Goal: Information Seeking & Learning: Learn about a topic

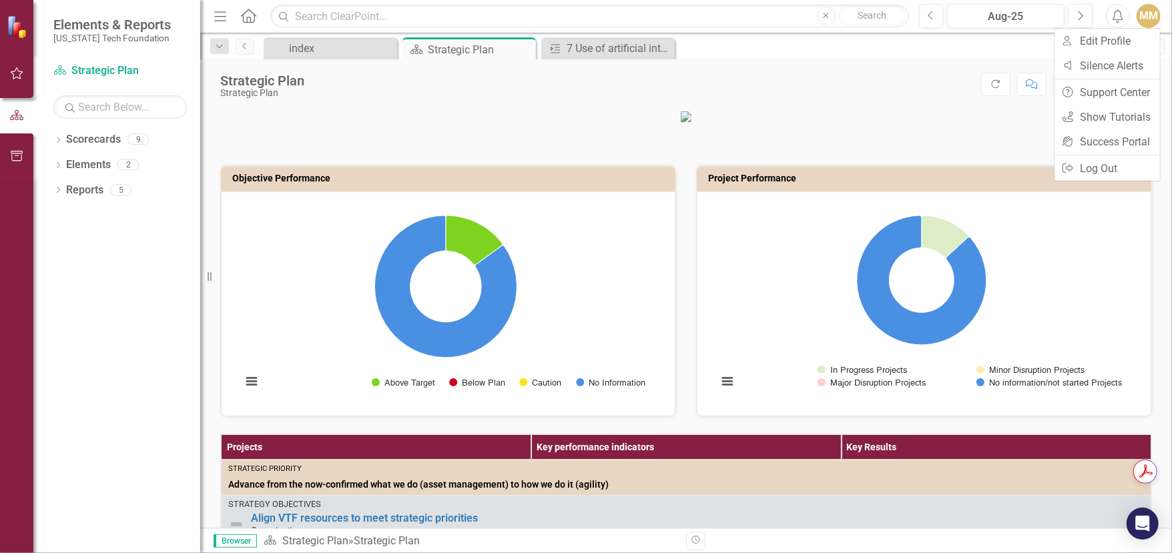
scroll to position [200, 0]
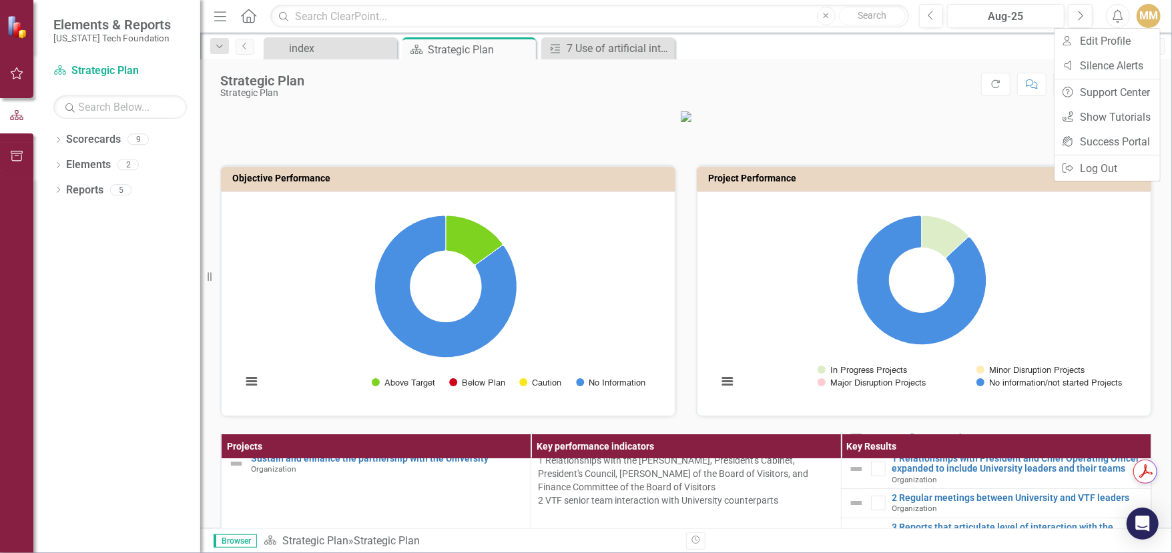
click at [1153, 15] on div "MM" at bounding box center [1149, 16] width 24 height 24
click at [1097, 120] on link "icon.tutorial Show Tutorials" at bounding box center [1107, 117] width 105 height 25
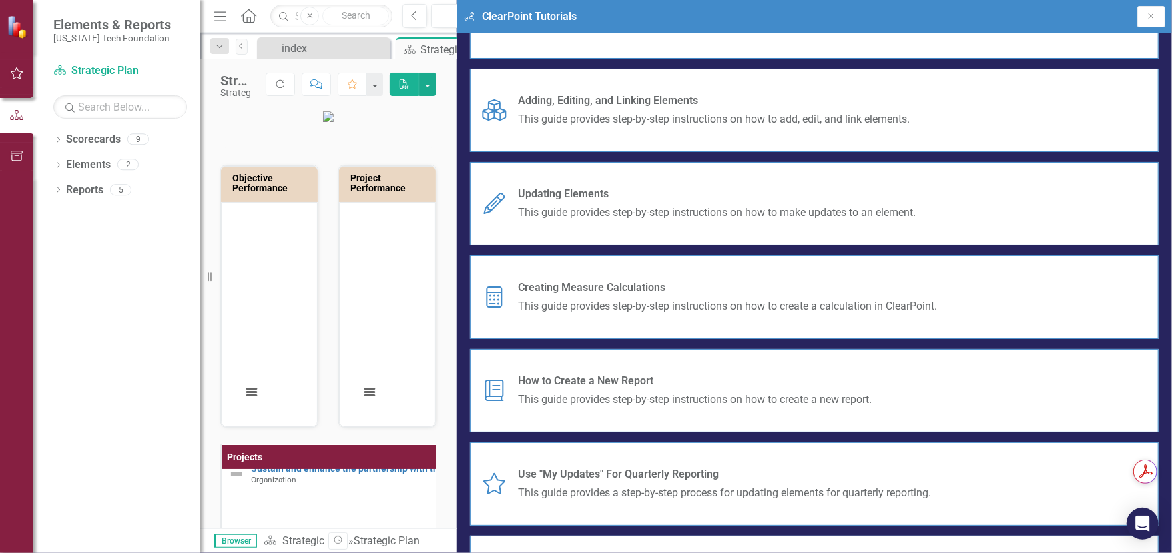
scroll to position [250, 0]
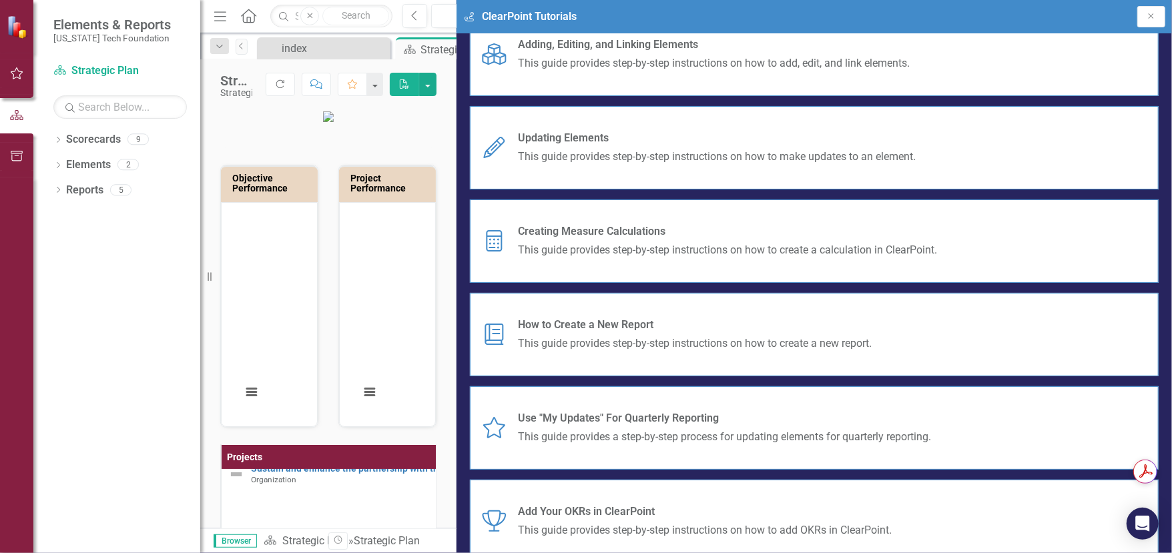
click at [457, 67] on div "Strategic Plan Strategic Plan Score: N/A Aug-25 Completed Refresh Comment Favor…" at bounding box center [328, 79] width 256 height 40
click at [579, 49] on div "7 Use of artificial intelligence tools" at bounding box center [604, 48] width 88 height 17
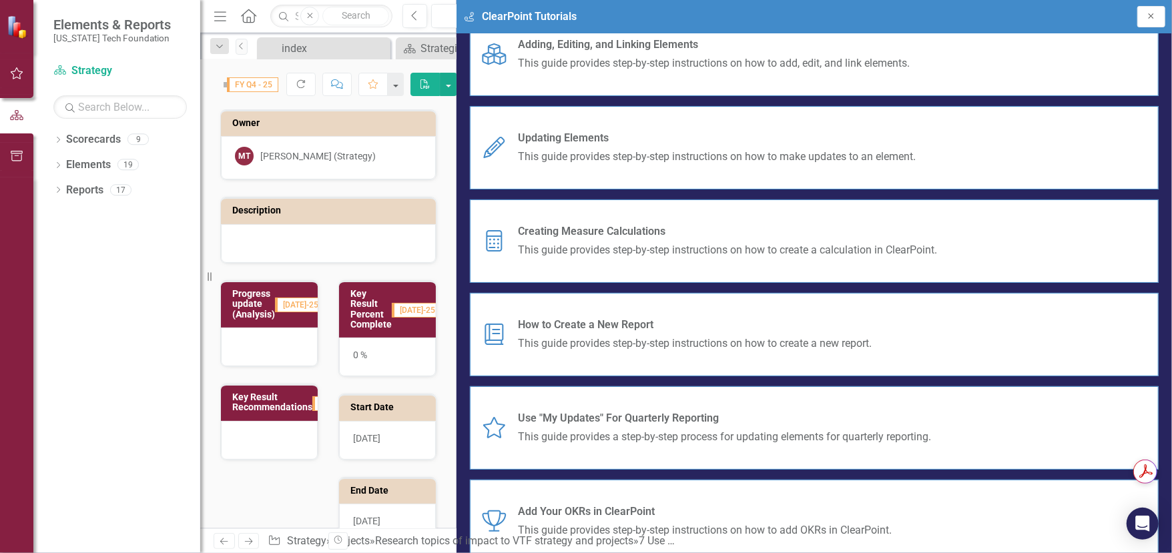
click at [1148, 19] on icon "Close" at bounding box center [1151, 16] width 11 height 8
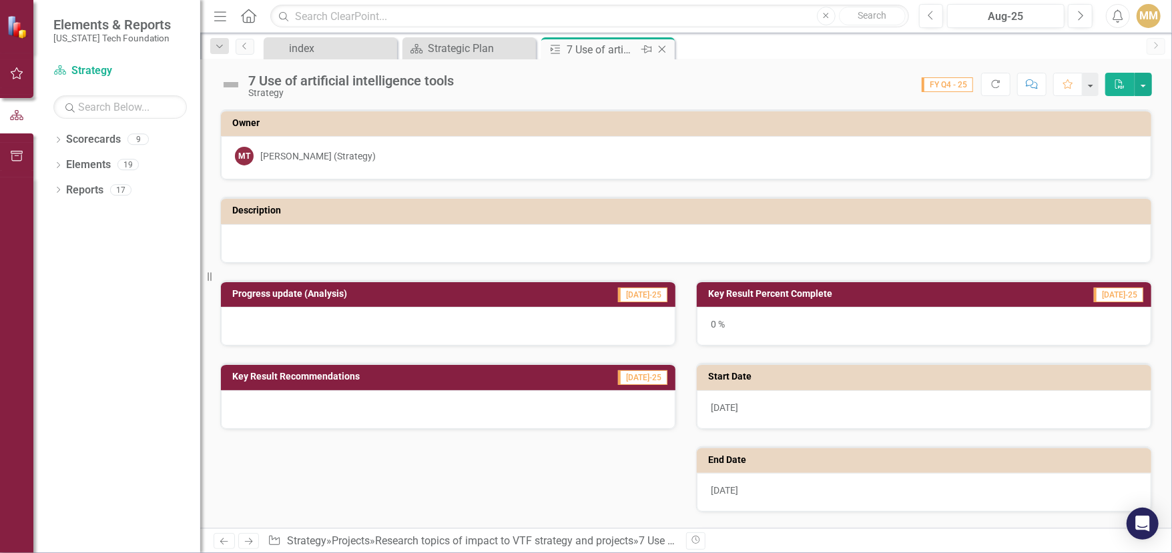
click at [663, 49] on icon "Close" at bounding box center [661, 49] width 13 height 11
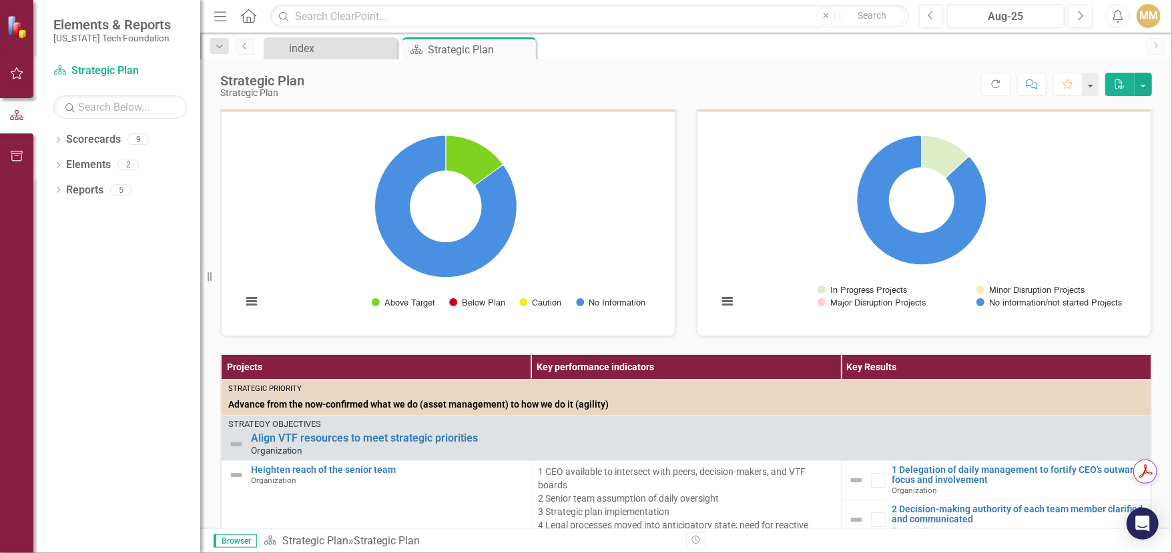
scroll to position [67, 0]
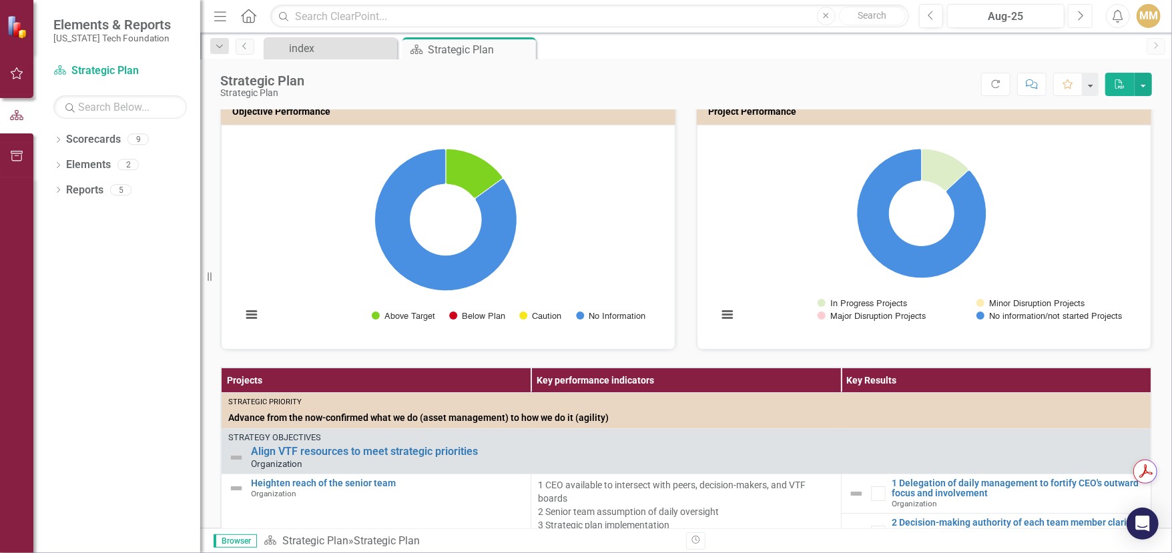
click at [1083, 16] on icon "button" at bounding box center [1081, 15] width 5 height 9
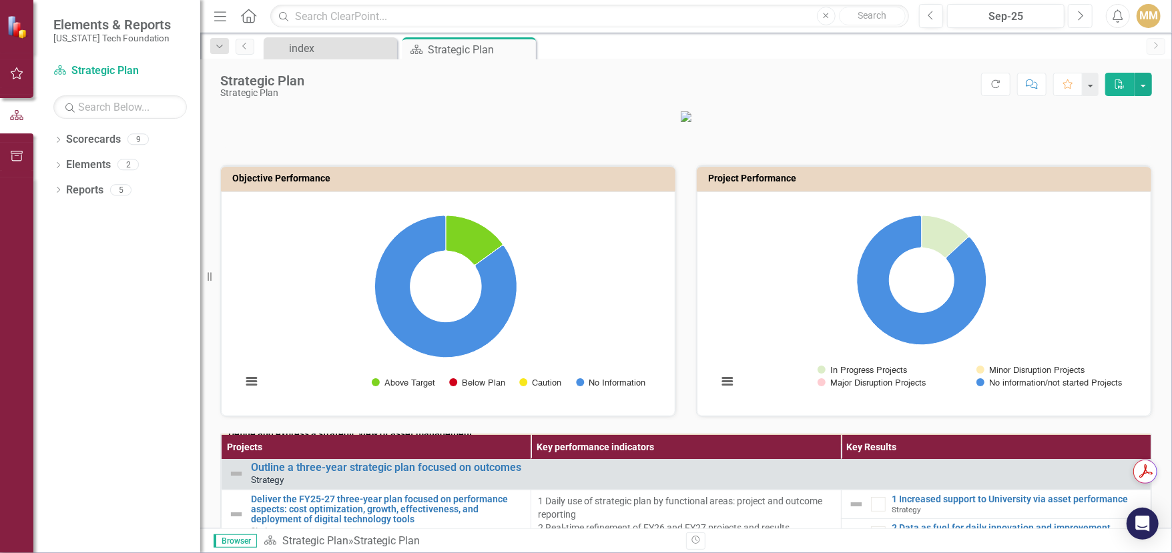
click at [1083, 13] on icon "Next" at bounding box center [1080, 16] width 7 height 12
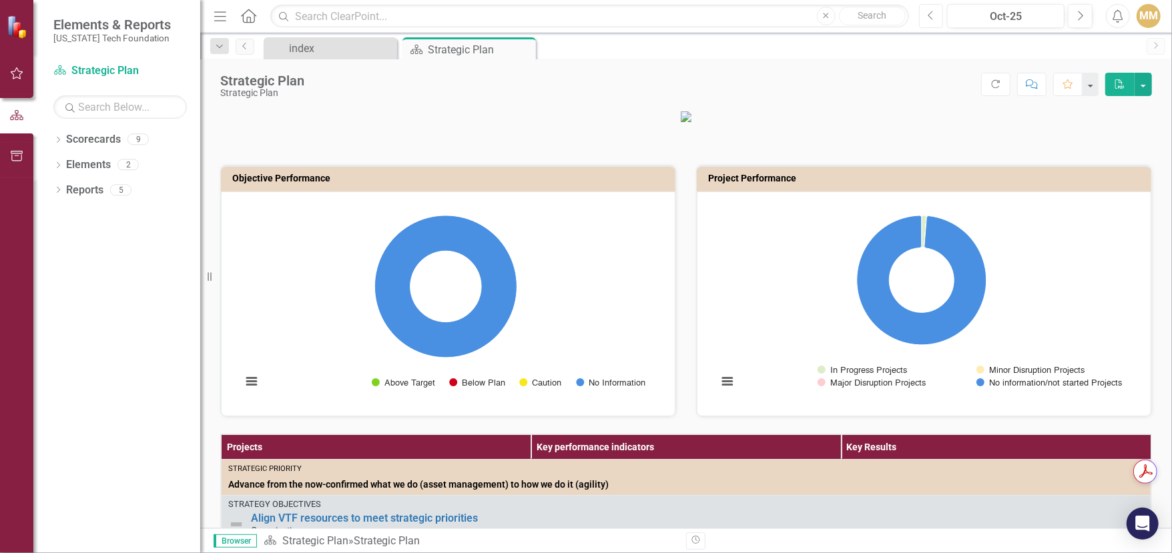
click at [929, 13] on icon "Previous" at bounding box center [931, 16] width 7 height 12
click at [218, 19] on icon "button" at bounding box center [220, 15] width 12 height 9
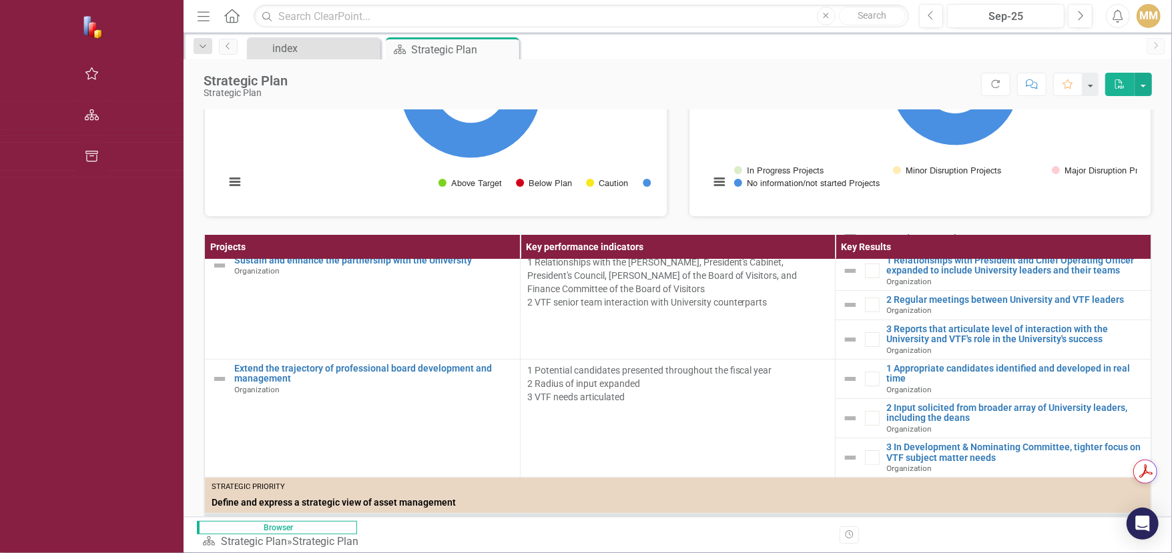
scroll to position [267, 0]
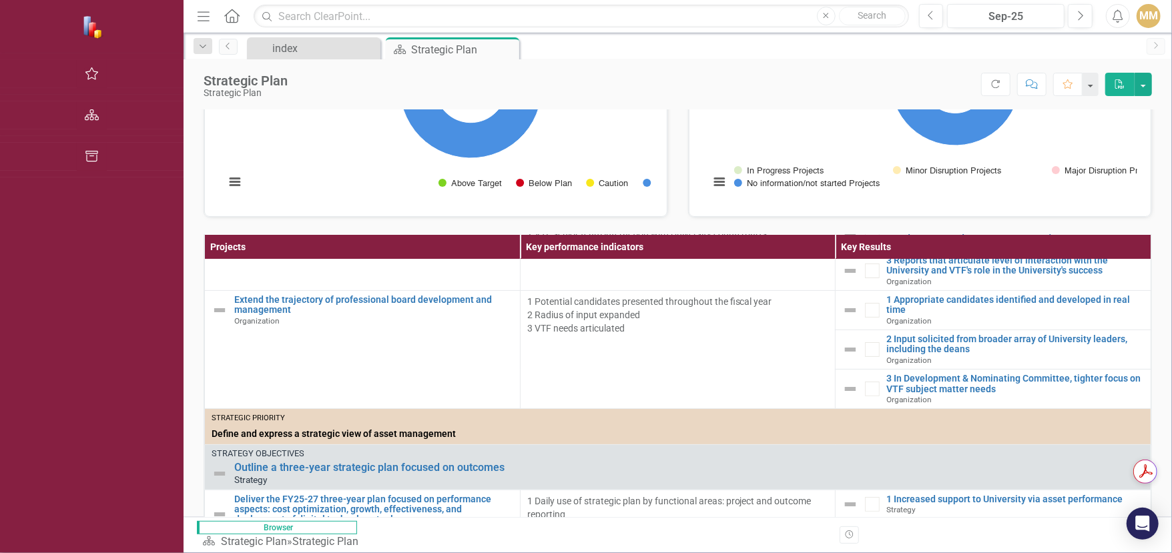
click at [195, 15] on icon "Menu" at bounding box center [203, 16] width 17 height 14
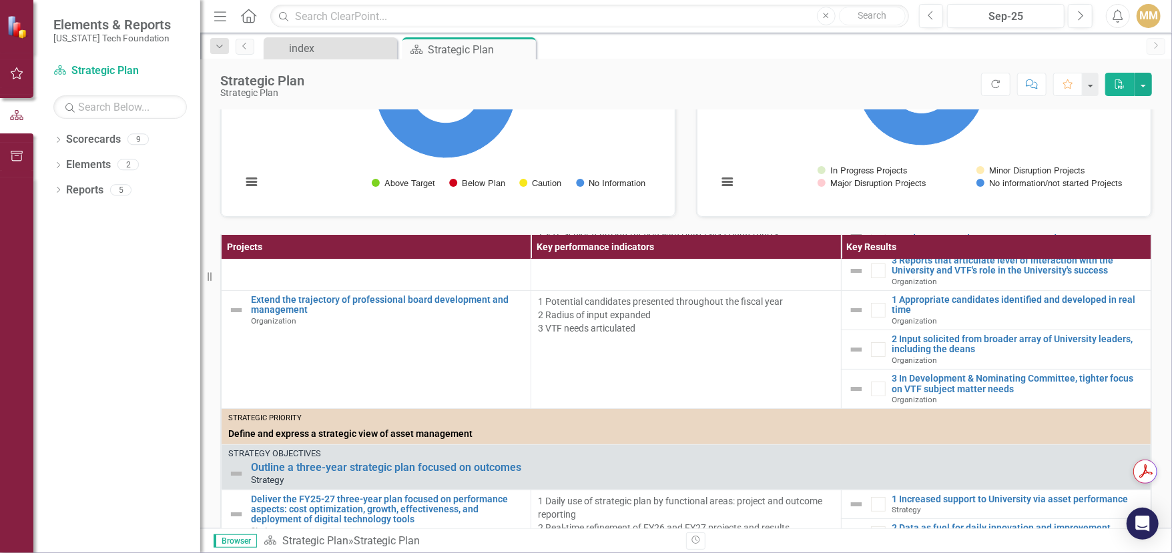
click at [19, 30] on img at bounding box center [18, 26] width 23 height 23
click at [15, 78] on icon "button" at bounding box center [17, 73] width 13 height 12
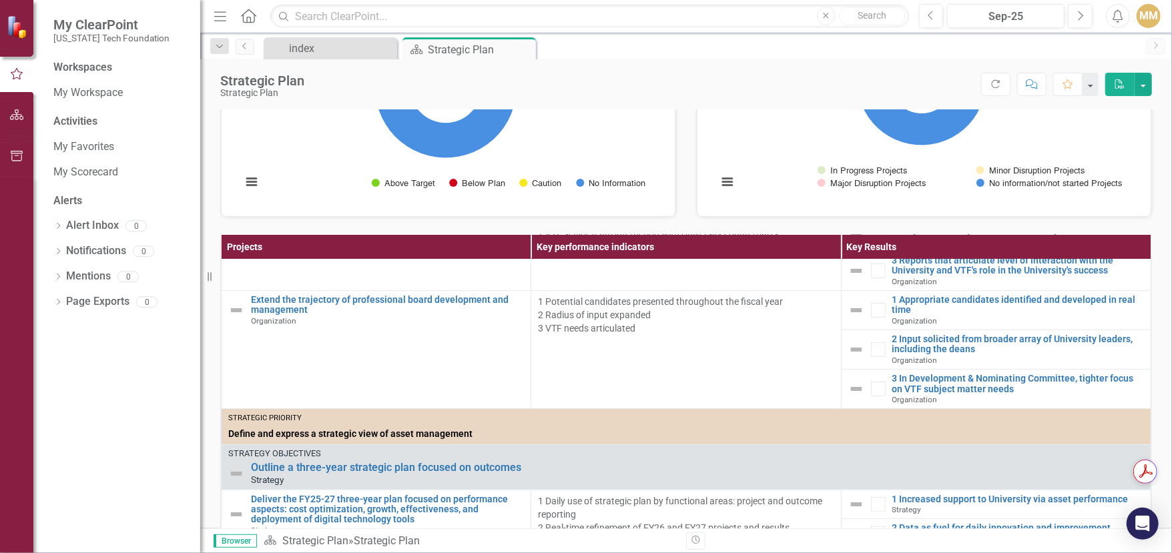
click at [75, 128] on div "Activities" at bounding box center [119, 121] width 133 height 15
click at [105, 93] on link "My Workspace" at bounding box center [119, 92] width 133 height 15
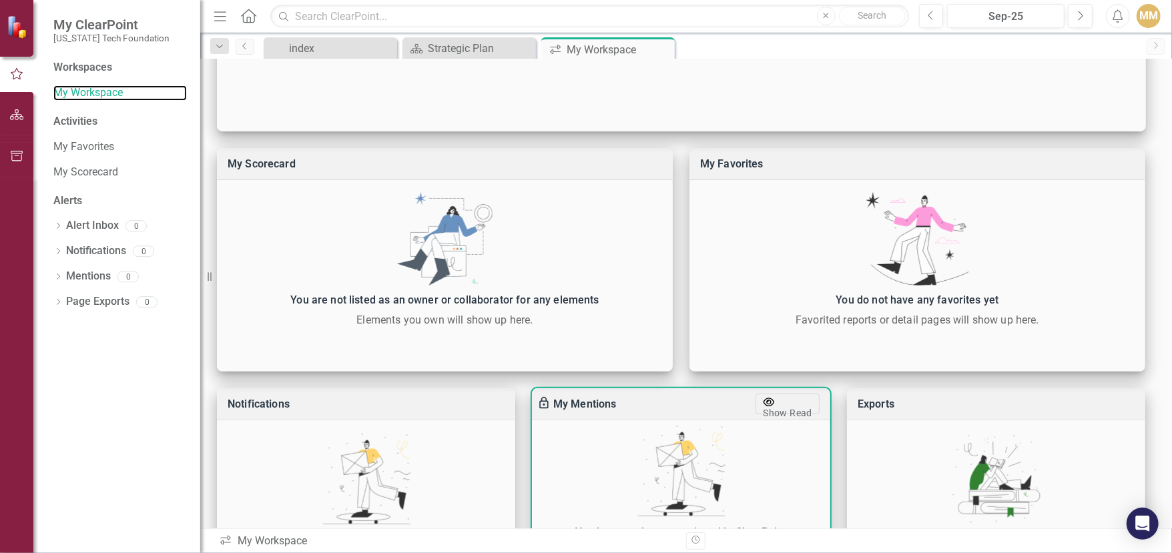
scroll to position [370, 0]
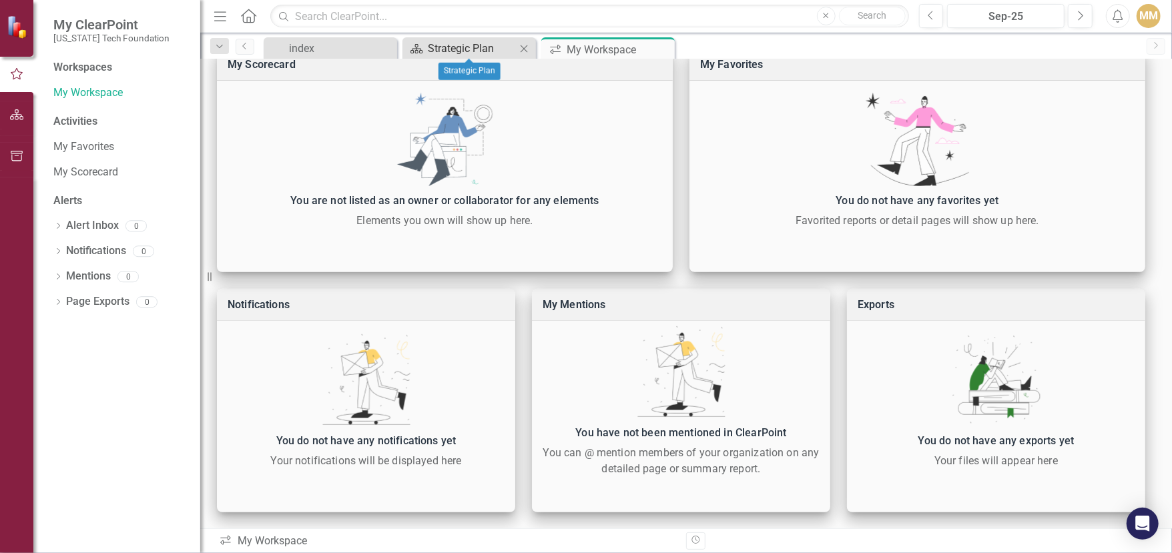
click at [487, 53] on div "Strategic Plan" at bounding box center [472, 48] width 88 height 17
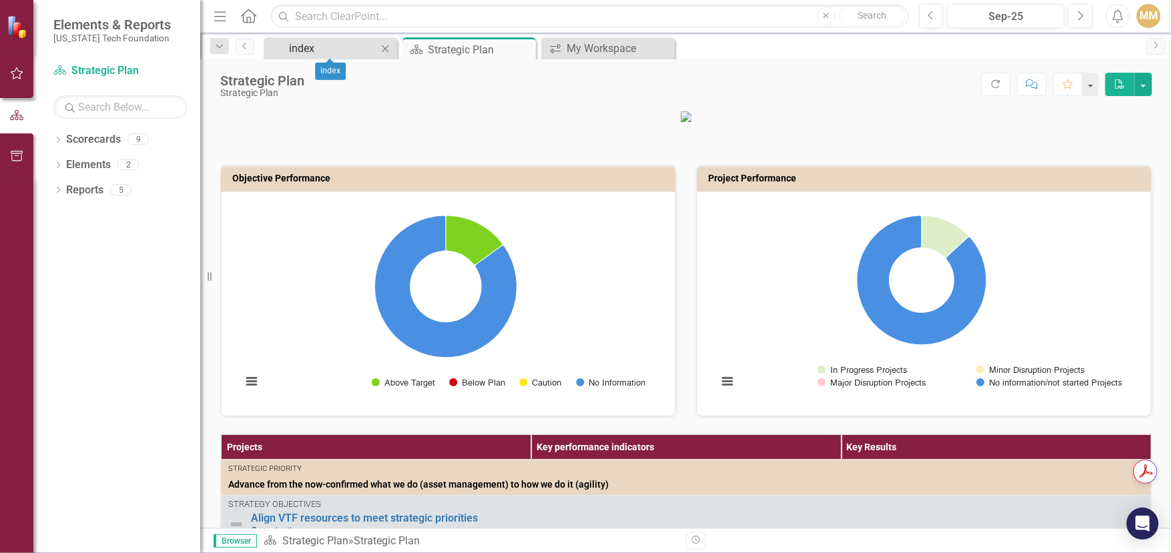
click at [329, 49] on div "index" at bounding box center [333, 48] width 88 height 17
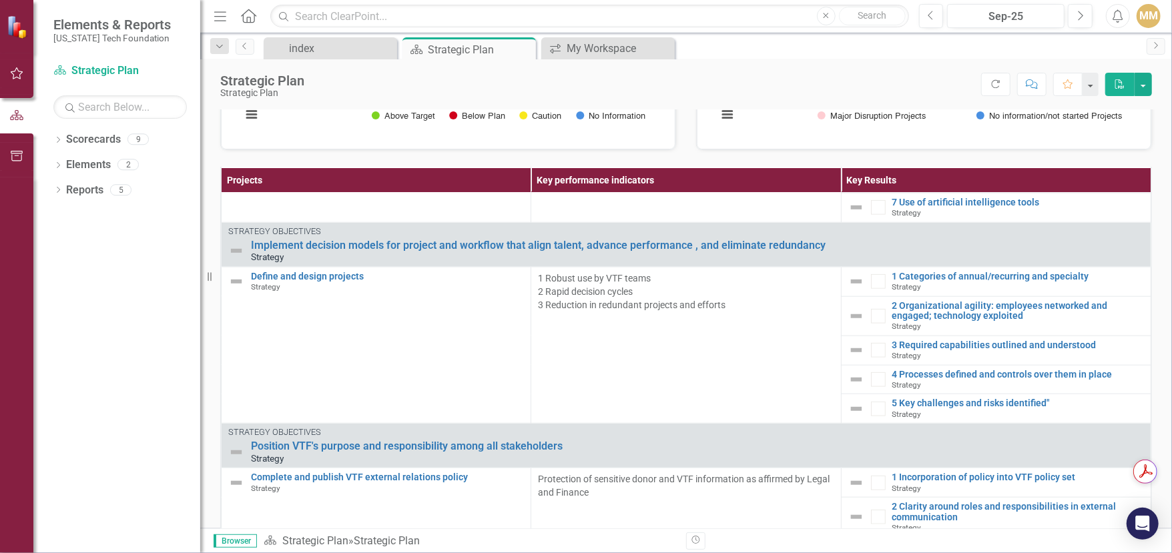
scroll to position [939, 0]
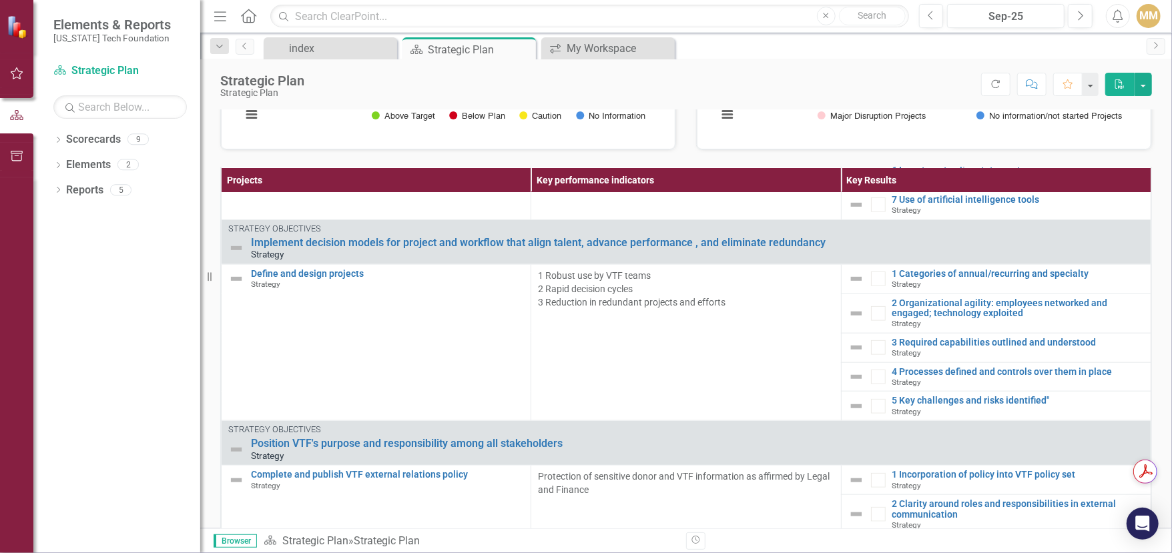
click at [711, 411] on td "1 Robust use by VTF teams 2 Rapid decision cycles 3 Reduction in redundant proj…" at bounding box center [686, 342] width 310 height 156
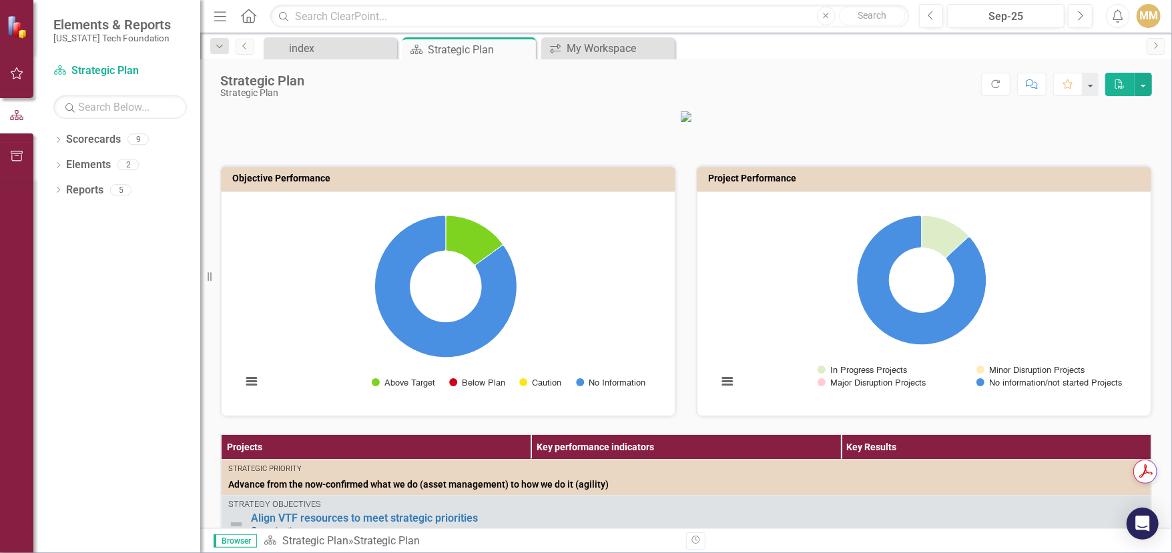
scroll to position [0, 0]
click at [1151, 25] on div "MM" at bounding box center [1149, 16] width 24 height 24
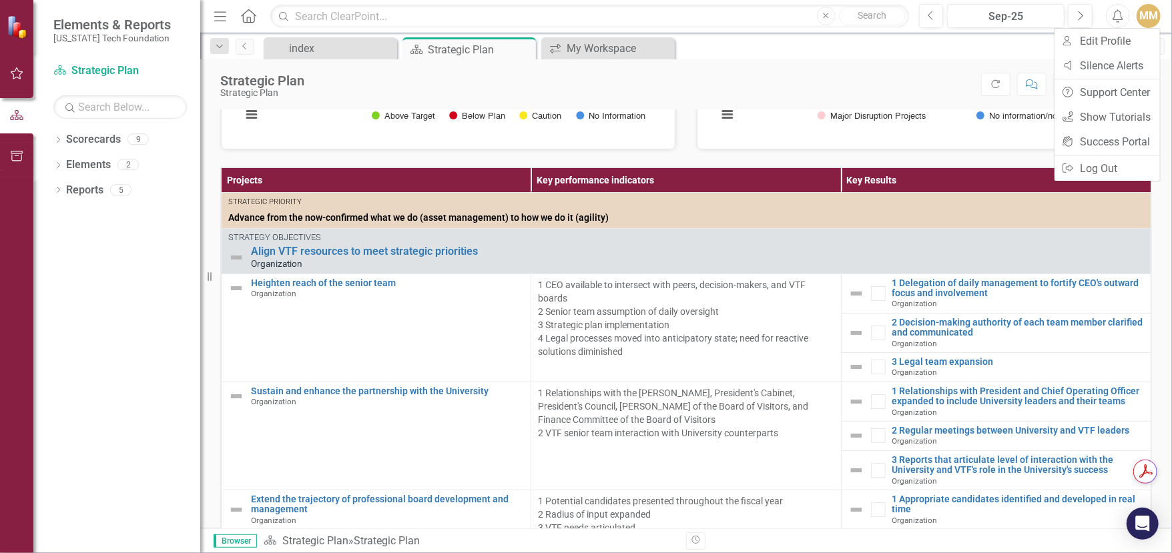
scroll to position [389, 0]
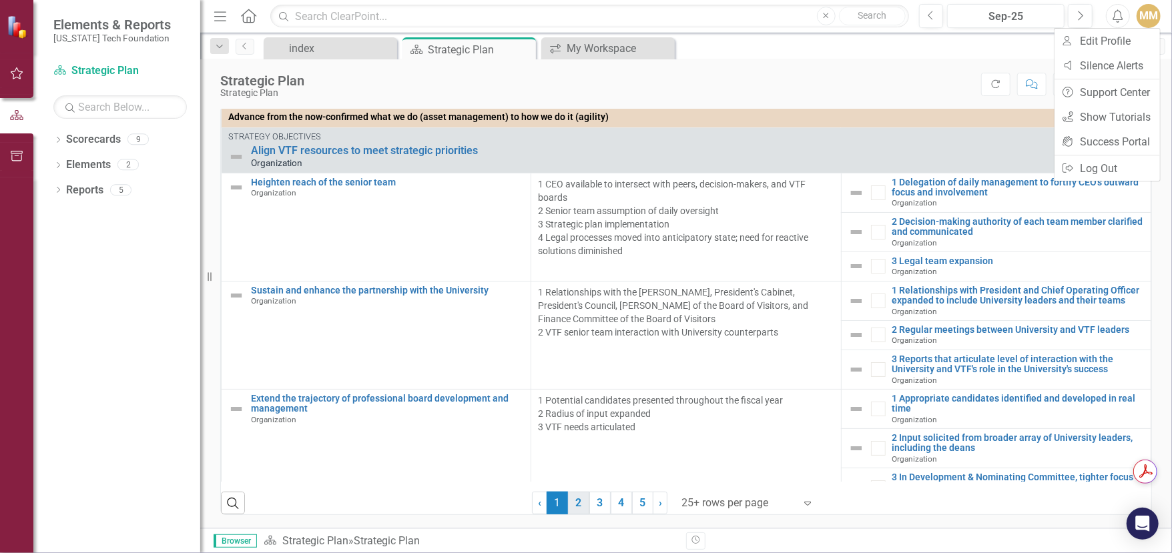
click at [579, 508] on link "2" at bounding box center [578, 503] width 21 height 23
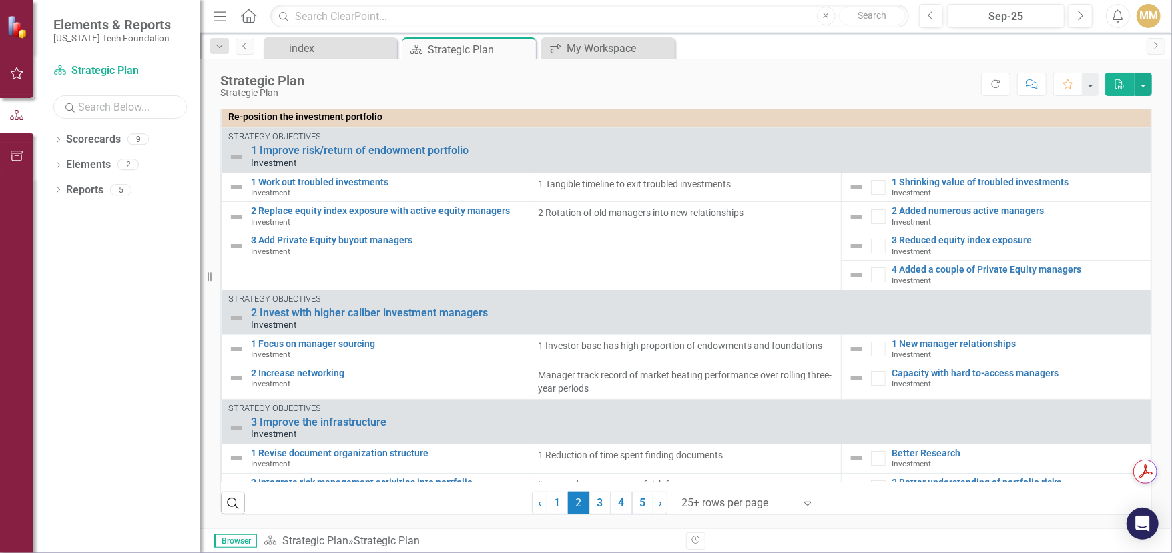
click at [152, 108] on input "text" at bounding box center [119, 106] width 133 height 23
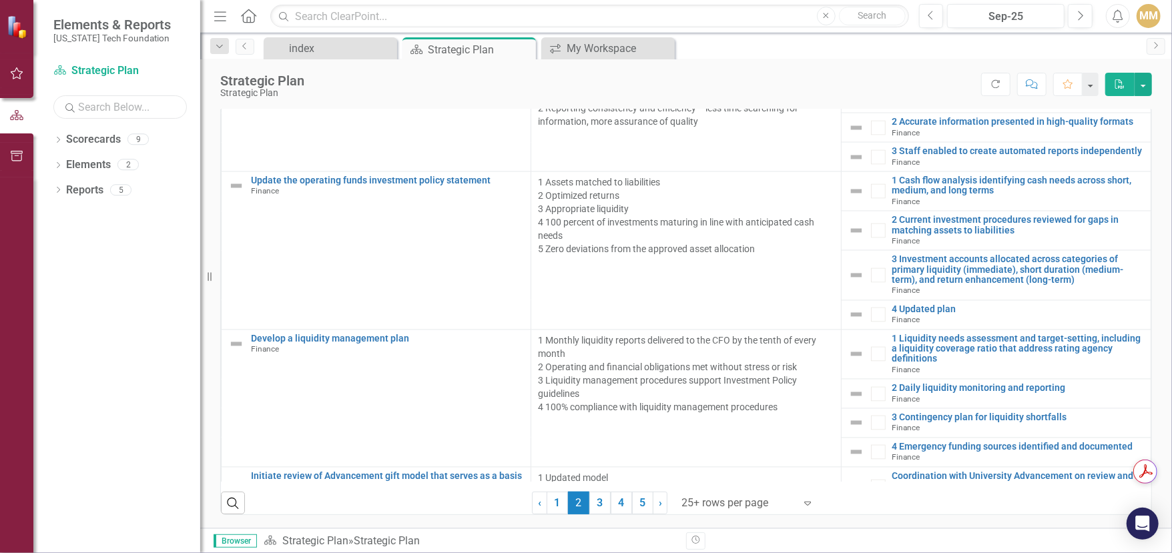
scroll to position [1683, 0]
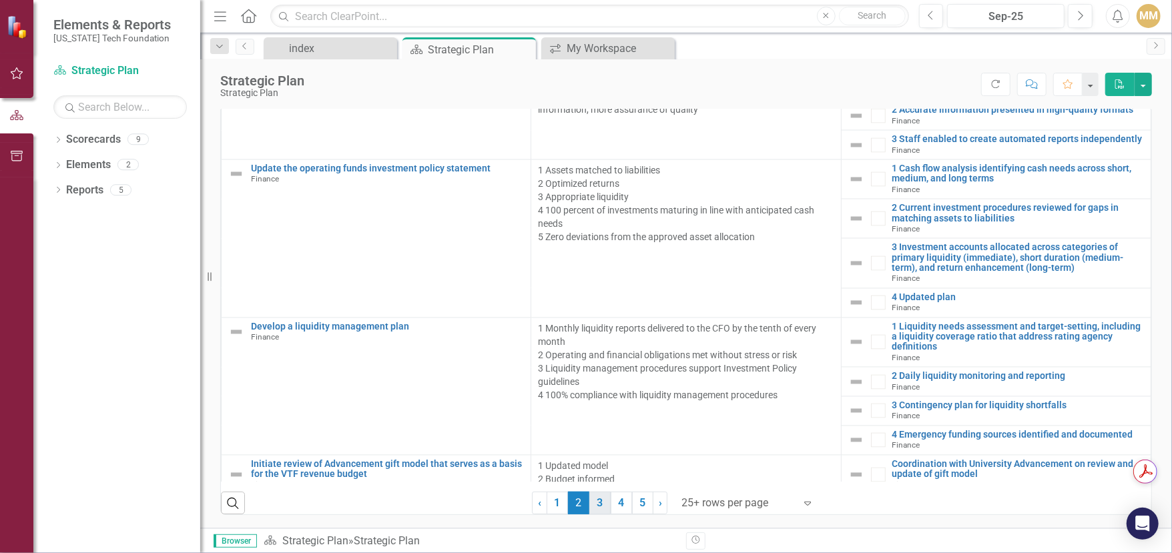
click at [592, 499] on link "3" at bounding box center [599, 503] width 21 height 23
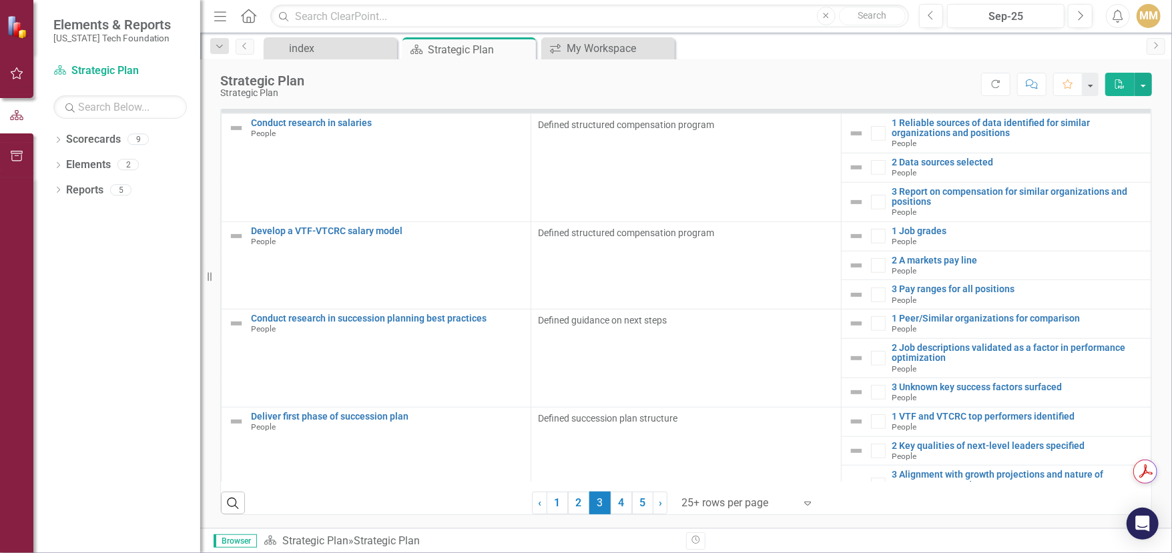
scroll to position [635, 0]
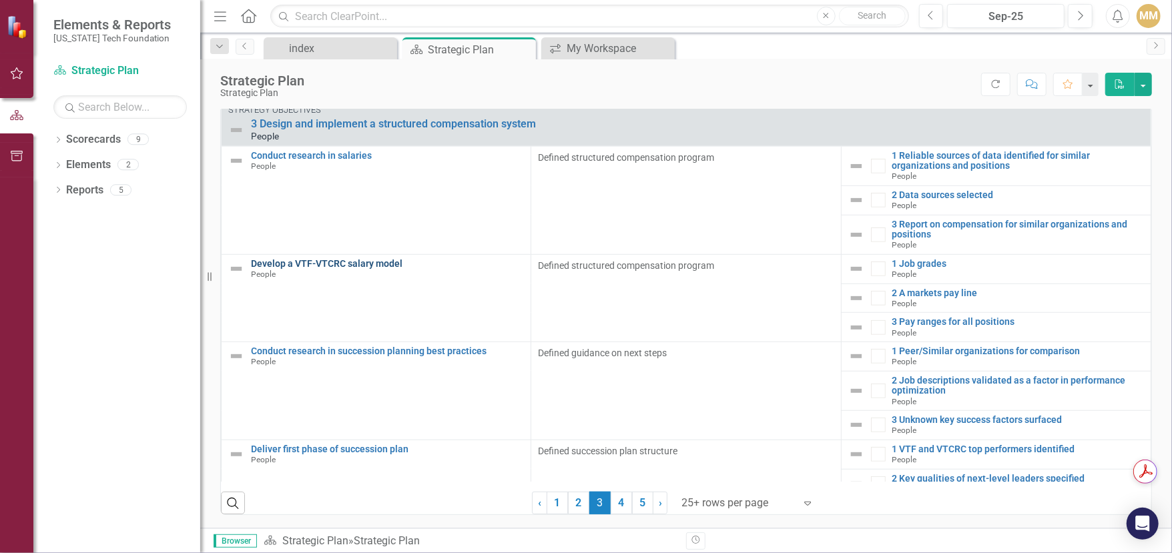
click at [337, 263] on link "Develop a VTF-VTCRC salary model" at bounding box center [387, 264] width 273 height 10
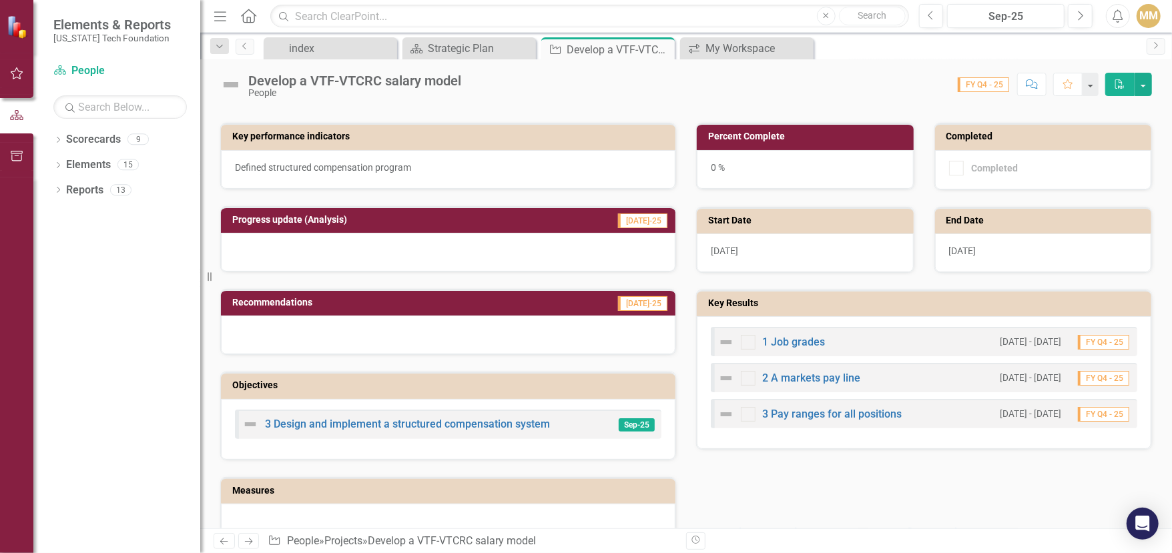
scroll to position [267, 0]
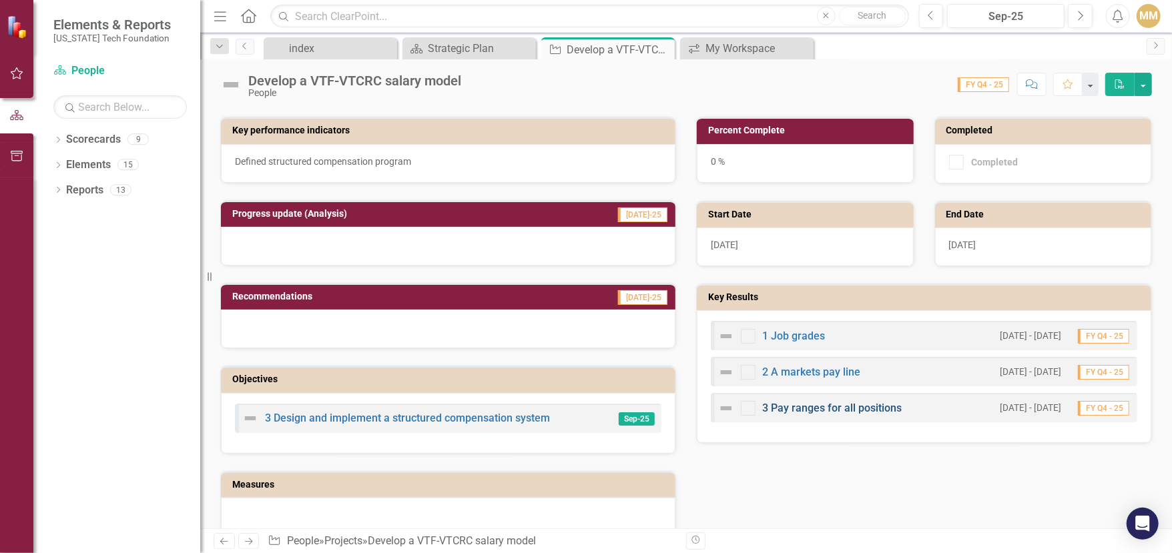
click at [818, 414] on link "3 Pay ranges for all positions" at bounding box center [832, 408] width 140 height 13
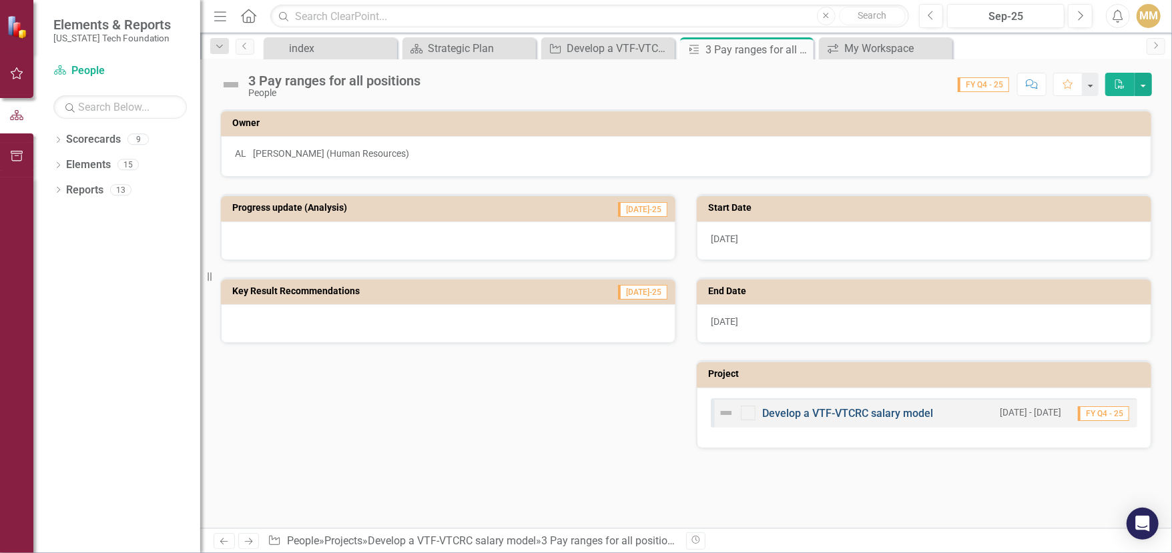
click at [866, 414] on link "Develop a VTF-VTCRC salary model" at bounding box center [847, 413] width 171 height 13
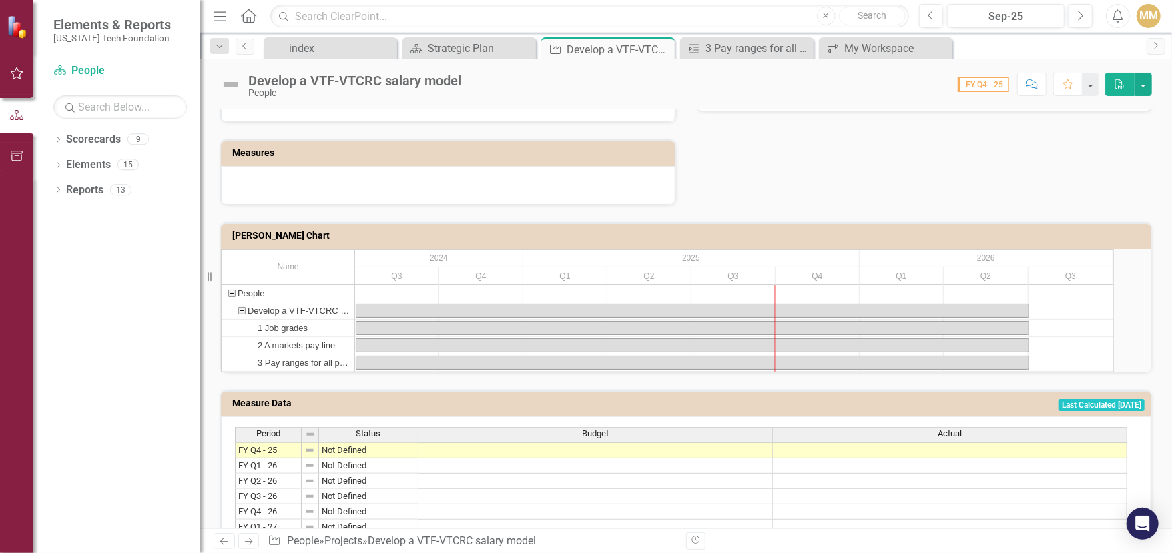
scroll to position [590, 0]
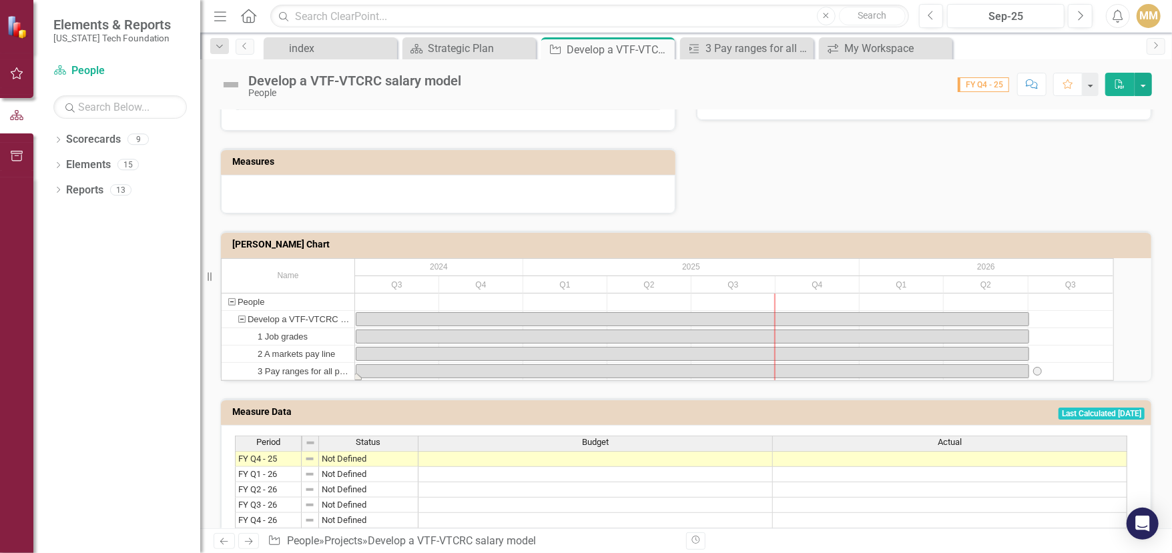
click at [431, 378] on div "Task: Start date: 2024-07-01 End date: 2026-07-01" at bounding box center [692, 371] width 672 height 13
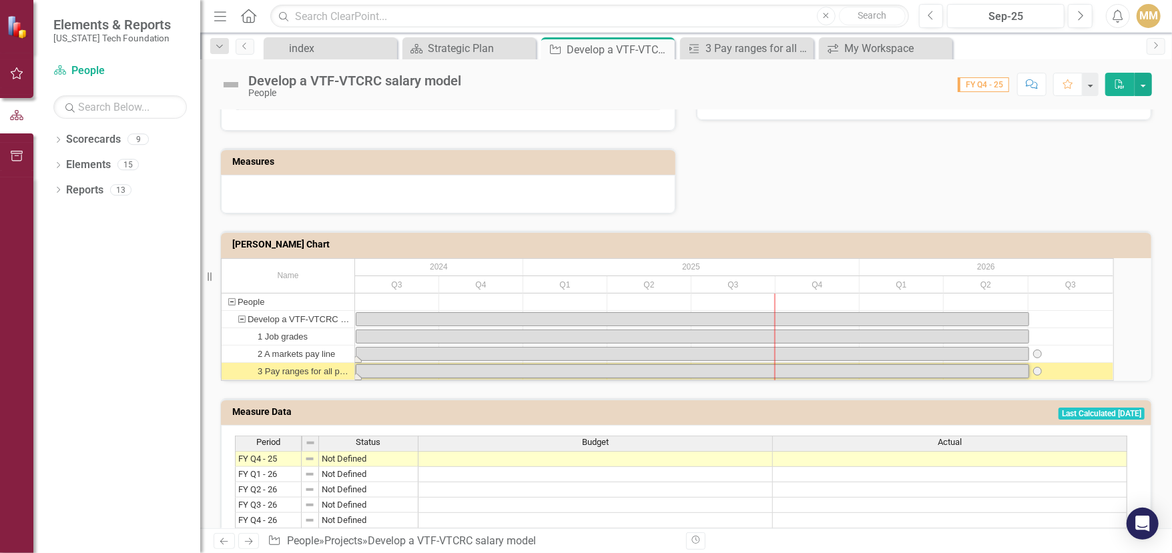
click at [643, 360] on div "Task: Start date: 2024-07-01 End date: 2026-07-01" at bounding box center [692, 354] width 672 height 13
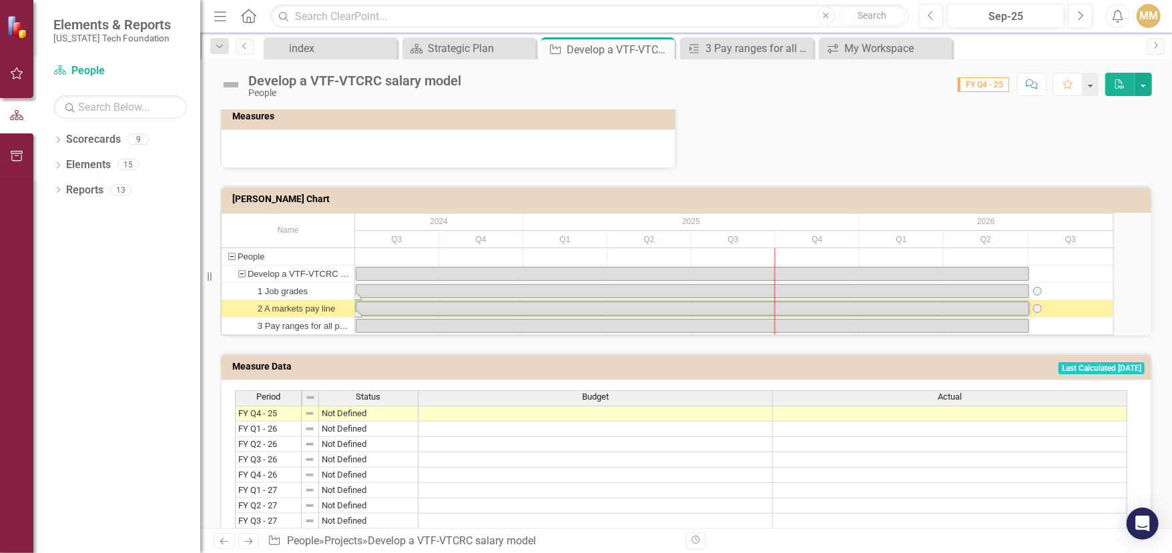
scroll to position [657, 0]
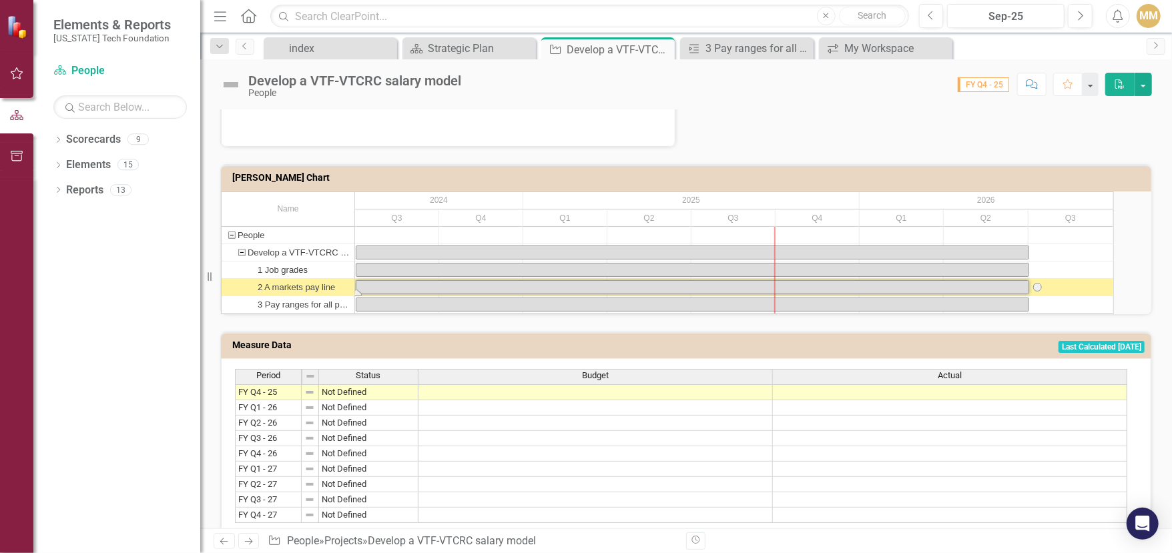
click at [743, 227] on div "Q3" at bounding box center [733, 218] width 84 height 17
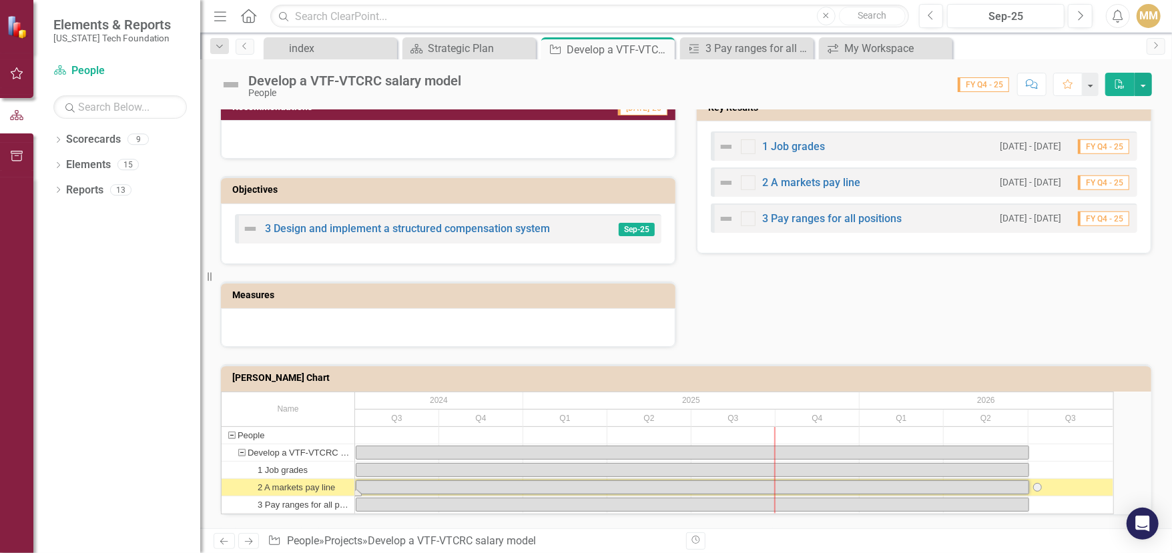
scroll to position [323, 0]
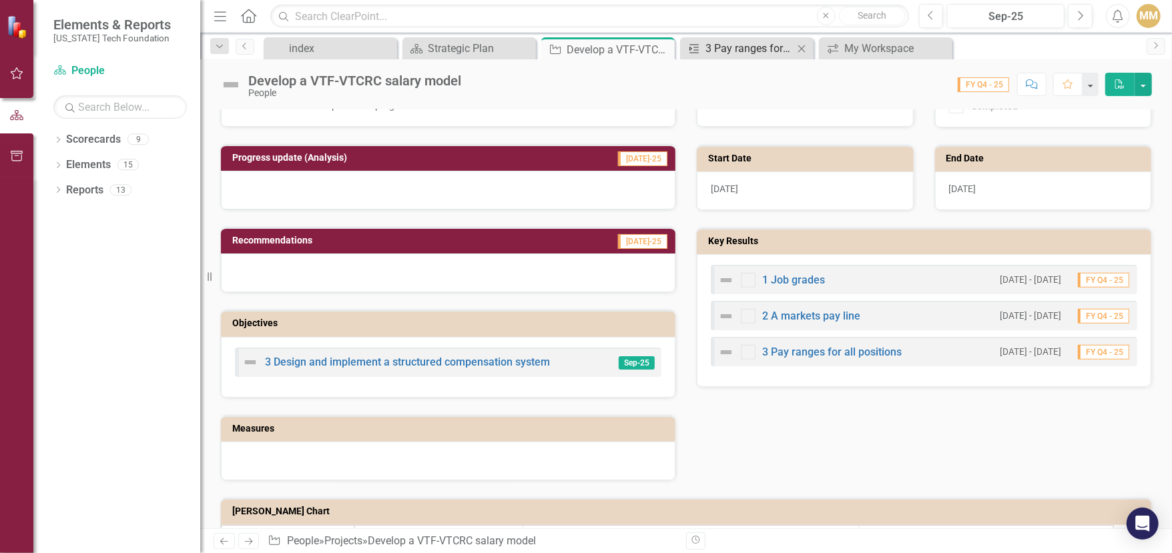
click at [760, 51] on div "3 Pay ranges for all positions" at bounding box center [750, 48] width 88 height 17
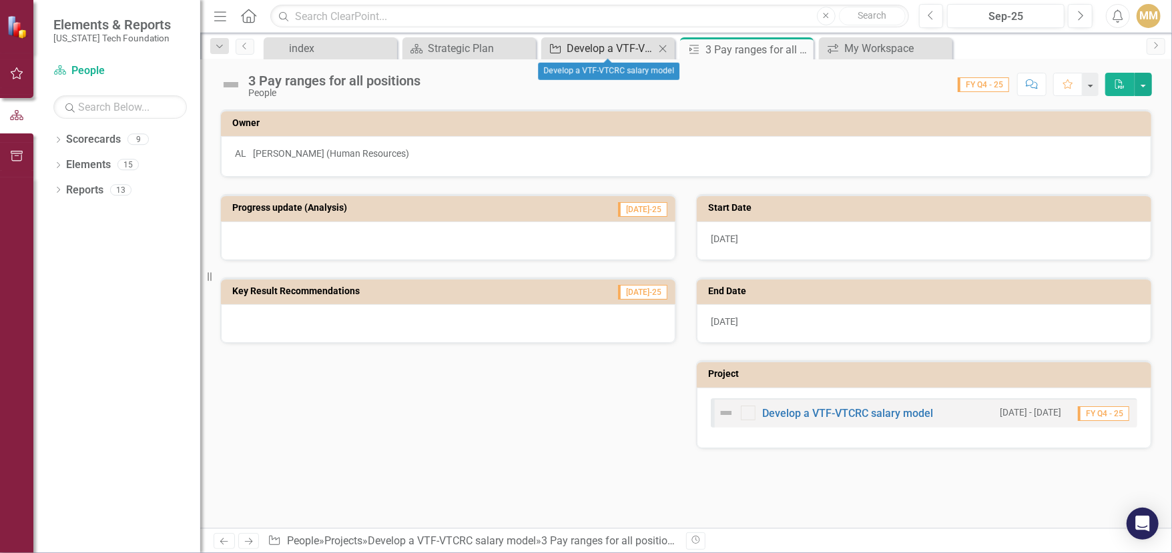
click at [604, 45] on div "Develop a VTF-VTCRC salary model" at bounding box center [611, 48] width 88 height 17
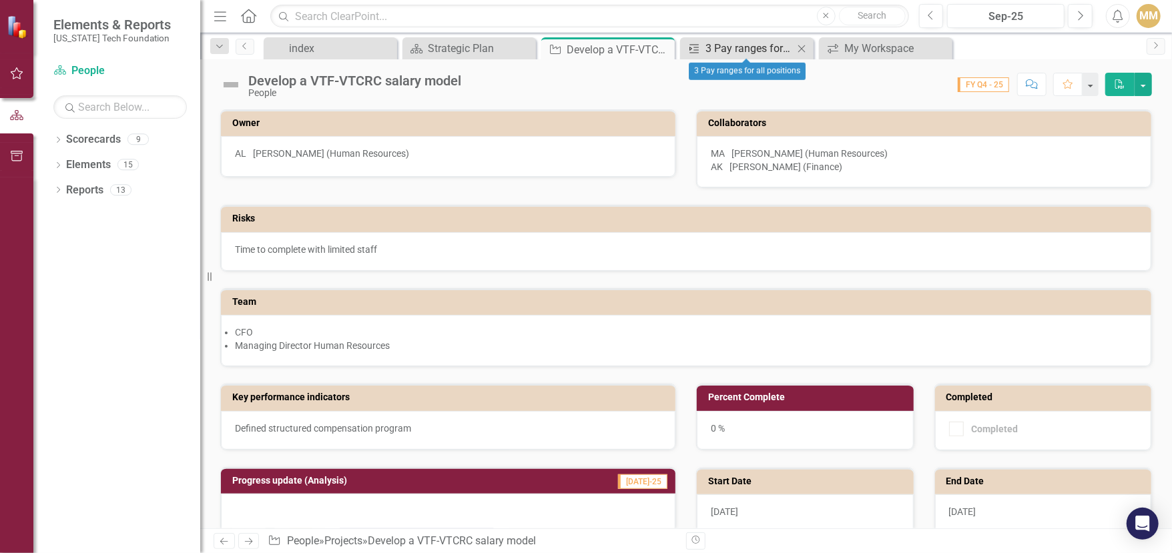
click at [719, 51] on div "3 Pay ranges for all positions" at bounding box center [750, 48] width 88 height 17
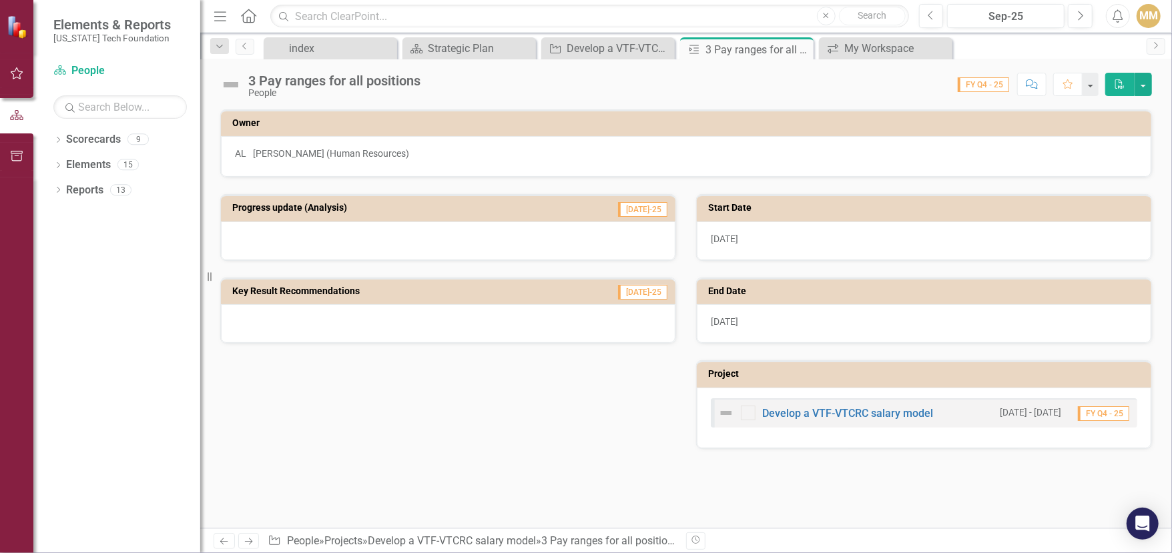
click at [244, 13] on icon at bounding box center [248, 16] width 15 height 14
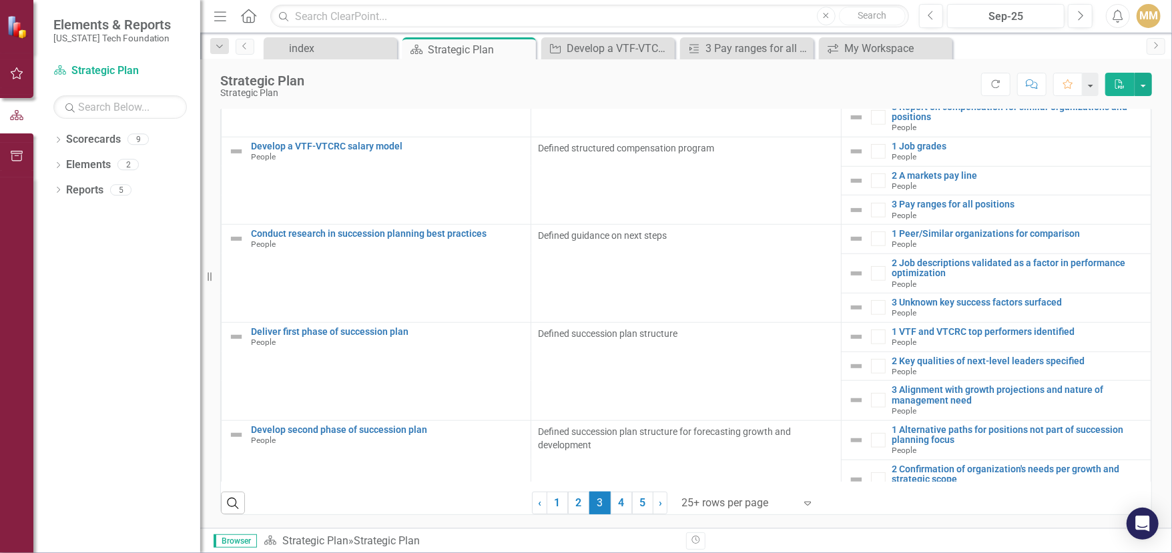
scroll to position [769, 0]
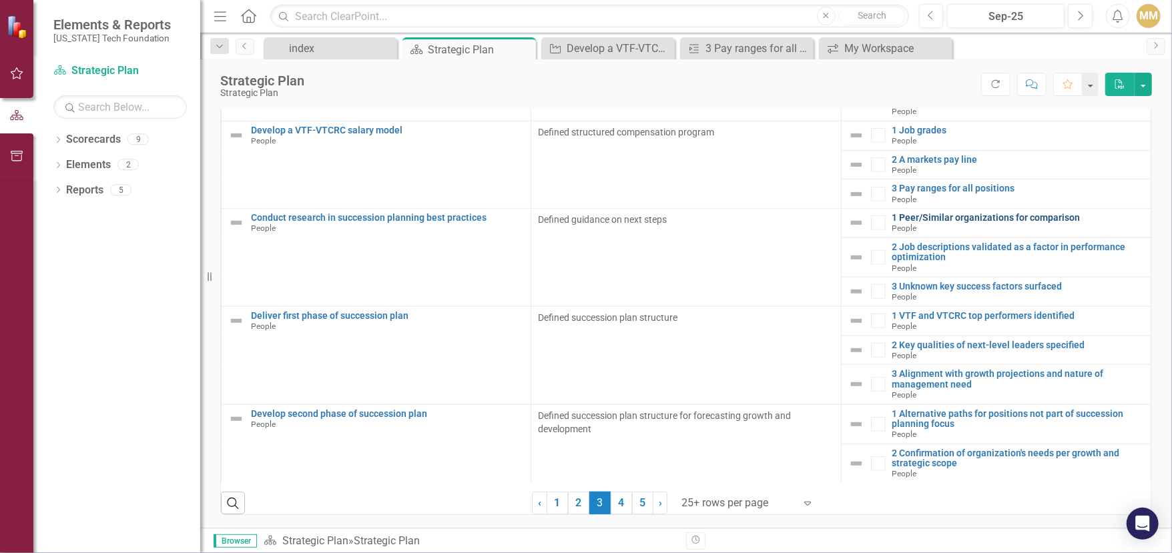
click at [936, 218] on link "1 Peer/Similar organizations for comparison" at bounding box center [1018, 218] width 252 height 10
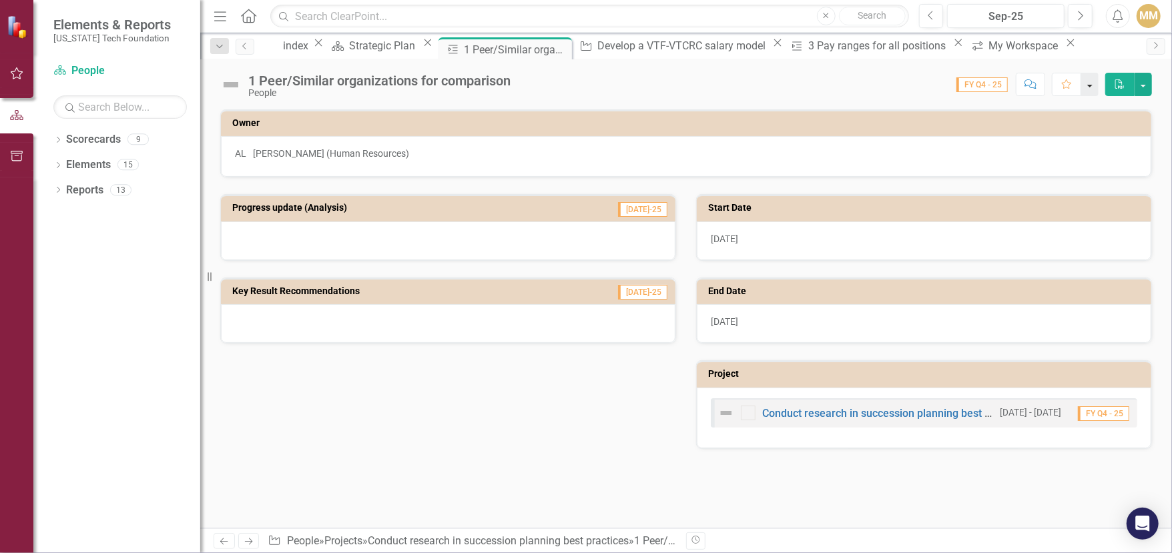
click at [1089, 88] on button "button" at bounding box center [1089, 84] width 17 height 23
click at [1139, 87] on button "button" at bounding box center [1143, 84] width 17 height 23
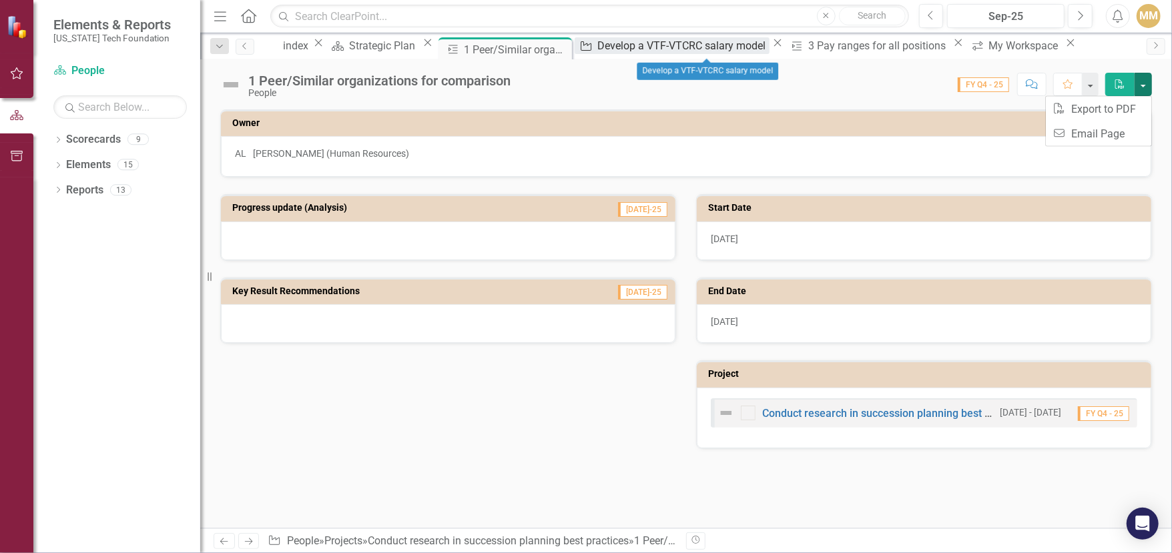
click at [695, 49] on div "Develop a VTF-VTCRC salary model" at bounding box center [683, 45] width 172 height 17
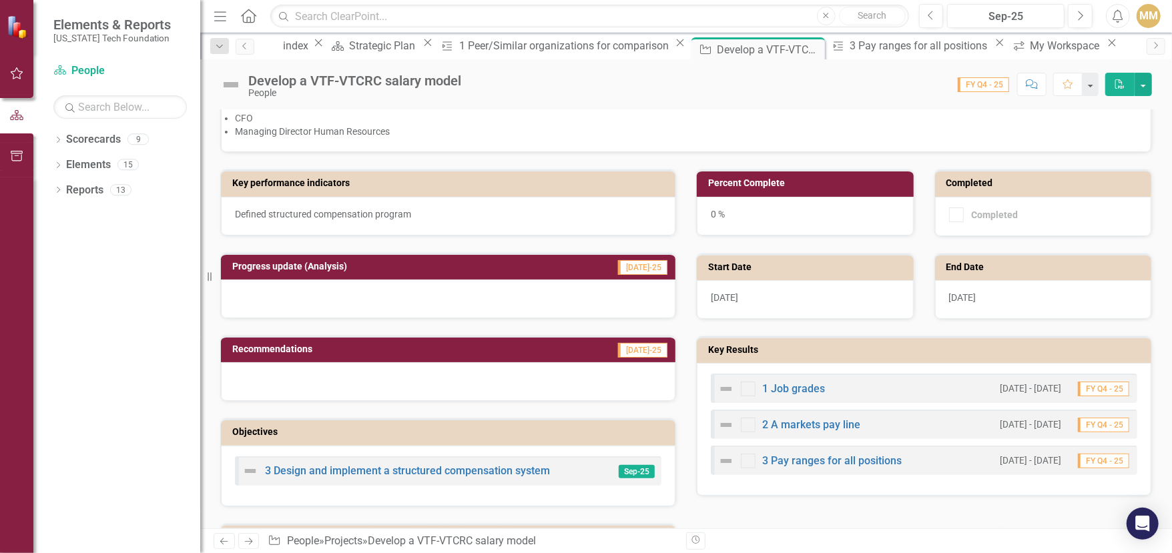
scroll to position [267, 0]
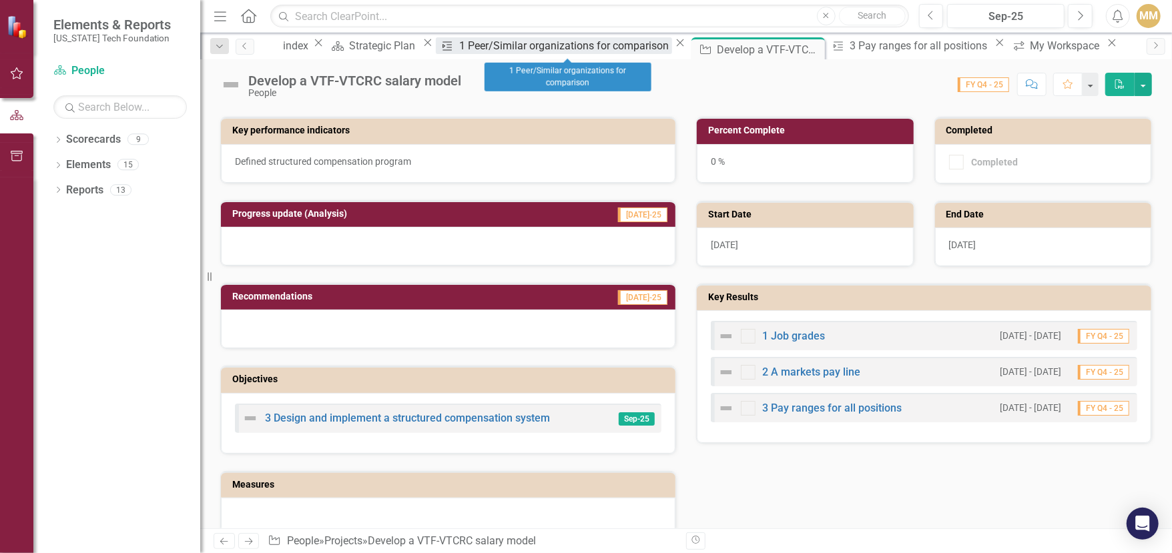
click at [557, 49] on div "1 Peer/Similar organizations for comparison" at bounding box center [565, 45] width 213 height 17
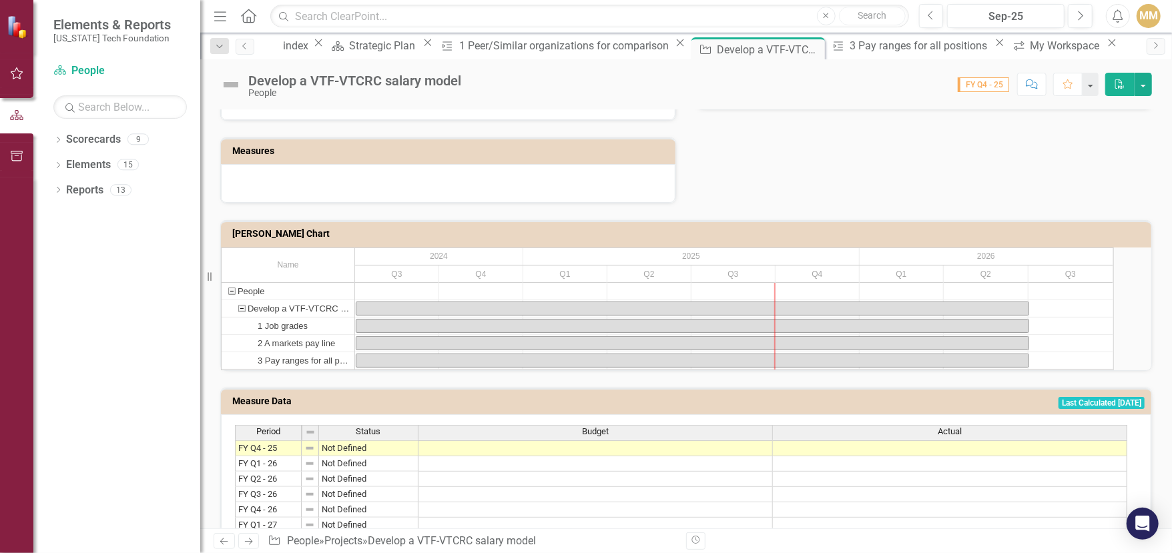
scroll to position [724, 0]
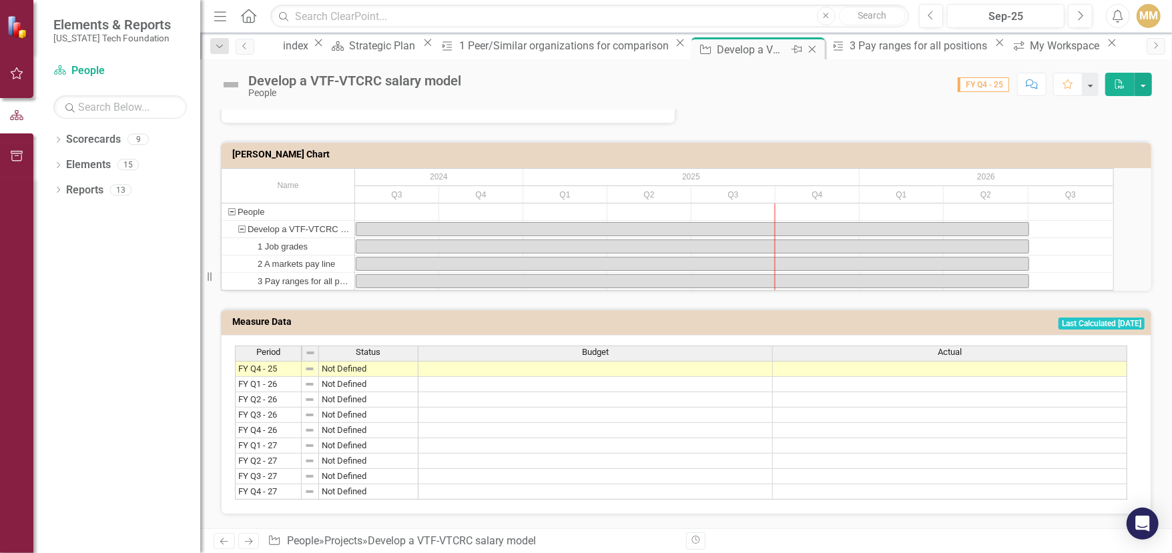
click at [806, 47] on icon "Close" at bounding box center [812, 49] width 13 height 11
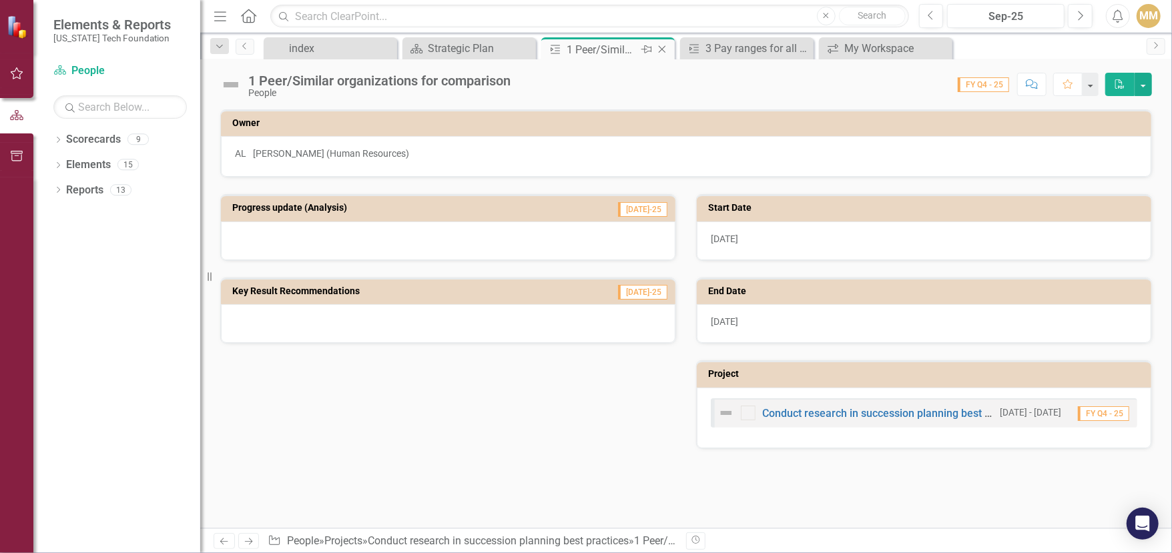
click at [659, 51] on icon "Close" at bounding box center [661, 49] width 13 height 11
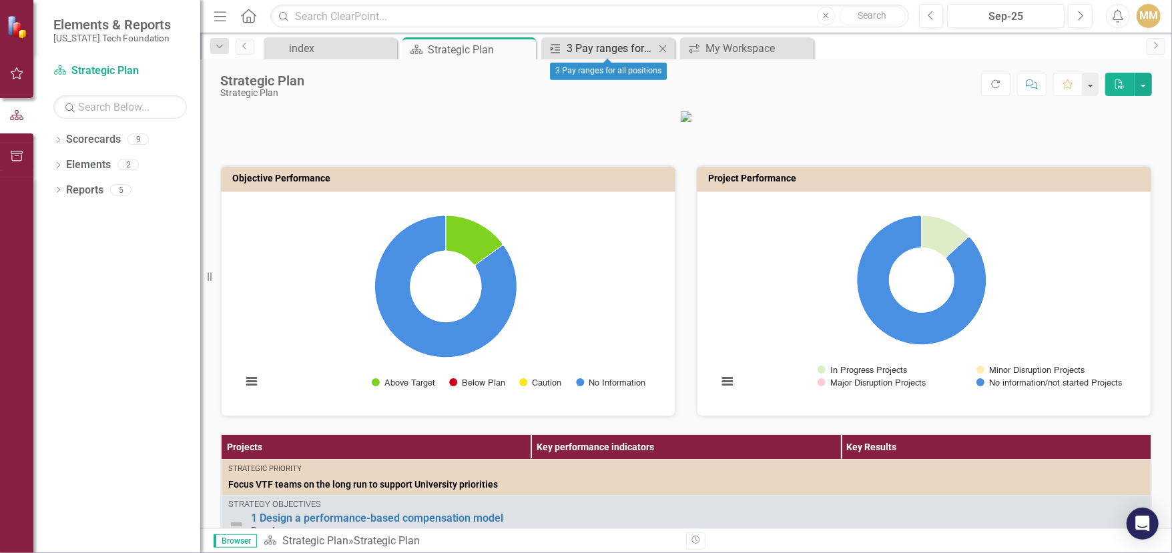
click at [623, 47] on div "3 Pay ranges for all positions" at bounding box center [611, 48] width 88 height 17
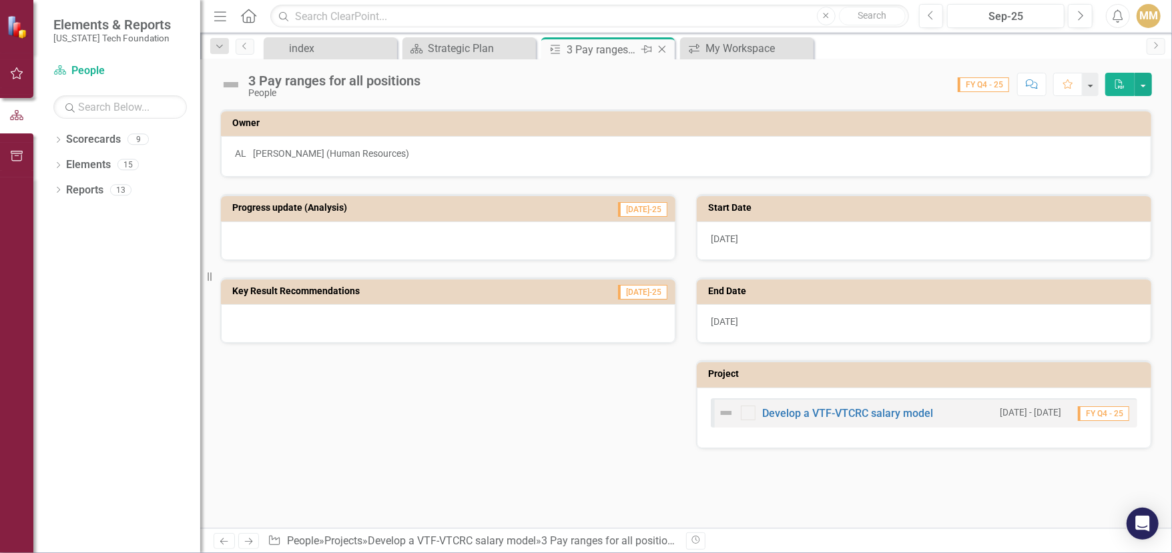
click at [657, 48] on icon "Close" at bounding box center [661, 49] width 13 height 11
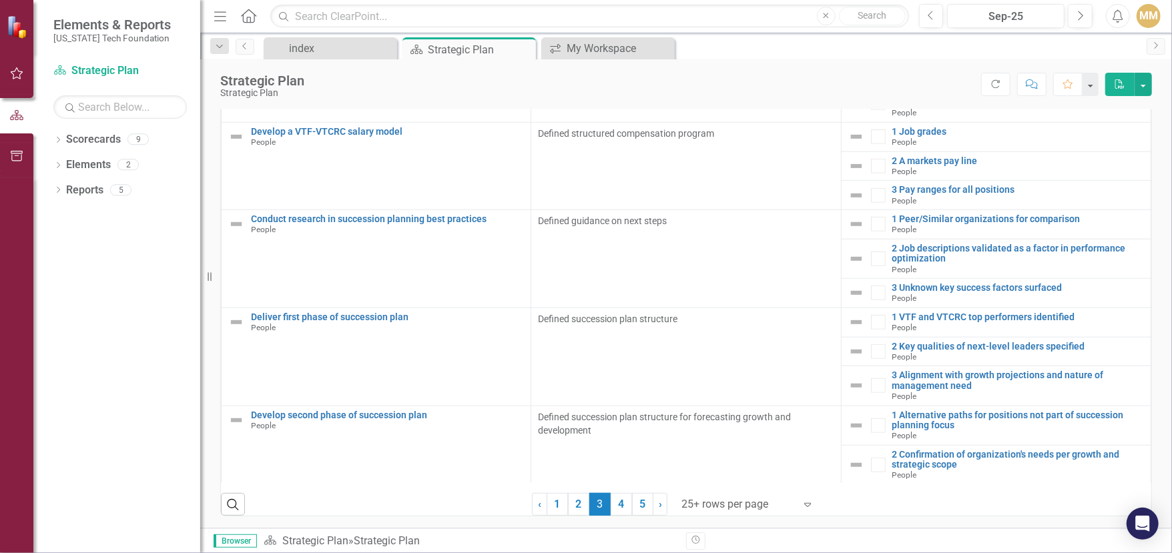
scroll to position [389, 0]
click at [619, 500] on link "4" at bounding box center [621, 503] width 21 height 23
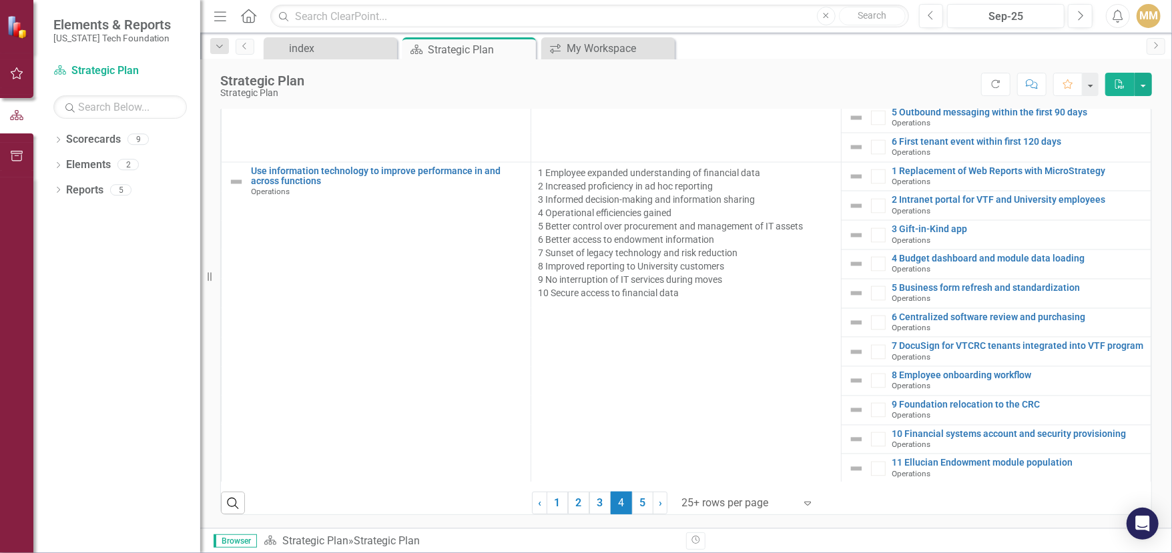
scroll to position [1669, 0]
